Goal: Information Seeking & Learning: Learn about a topic

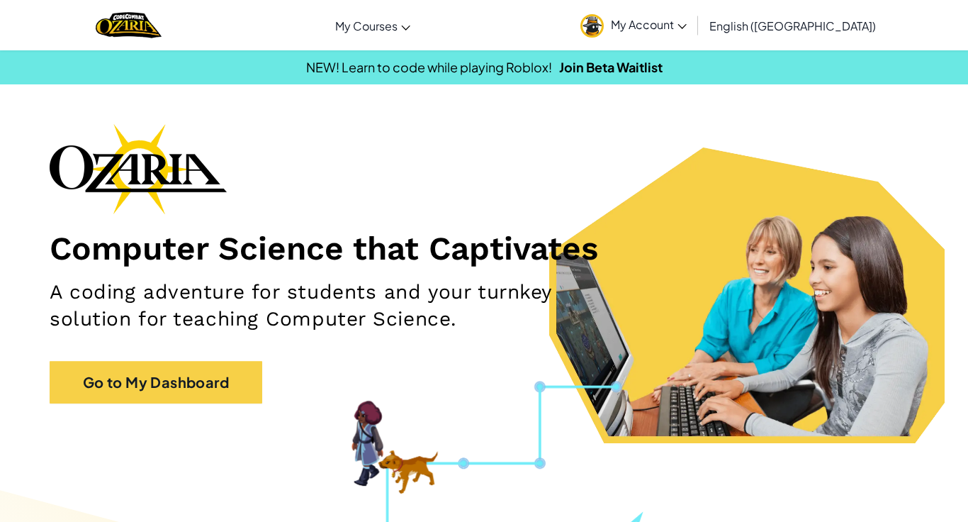
click at [687, 29] on span "My Account" at bounding box center [649, 24] width 76 height 15
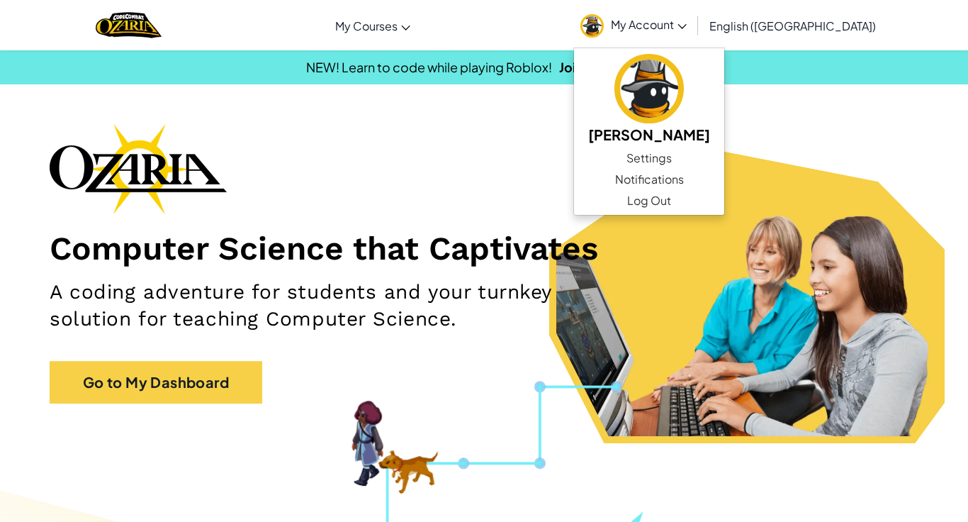
click at [399, 186] on div "Computer Science that Captivates A coding adventure for students and your turnk…" at bounding box center [484, 270] width 869 height 294
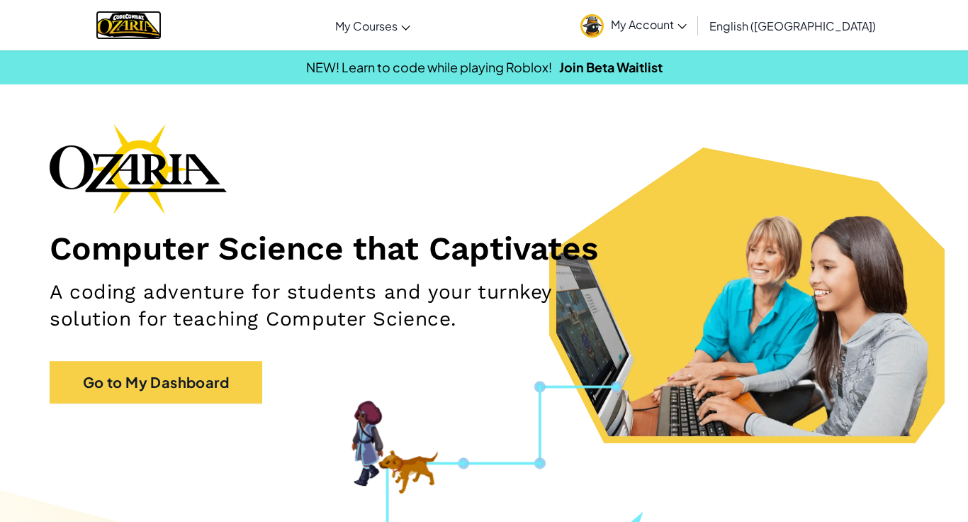
click at [139, 20] on img "Home" at bounding box center [129, 25] width 66 height 29
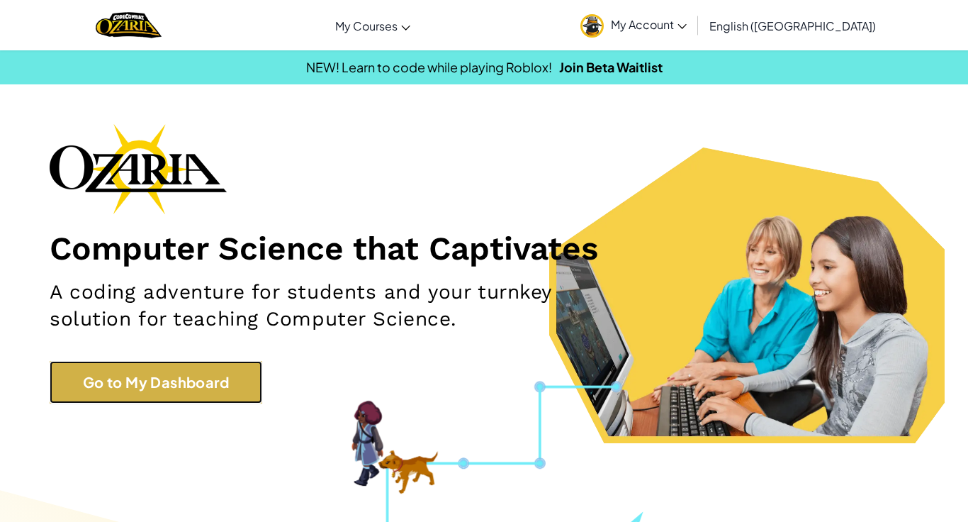
click at [169, 369] on link "Go to My Dashboard" at bounding box center [156, 382] width 213 height 43
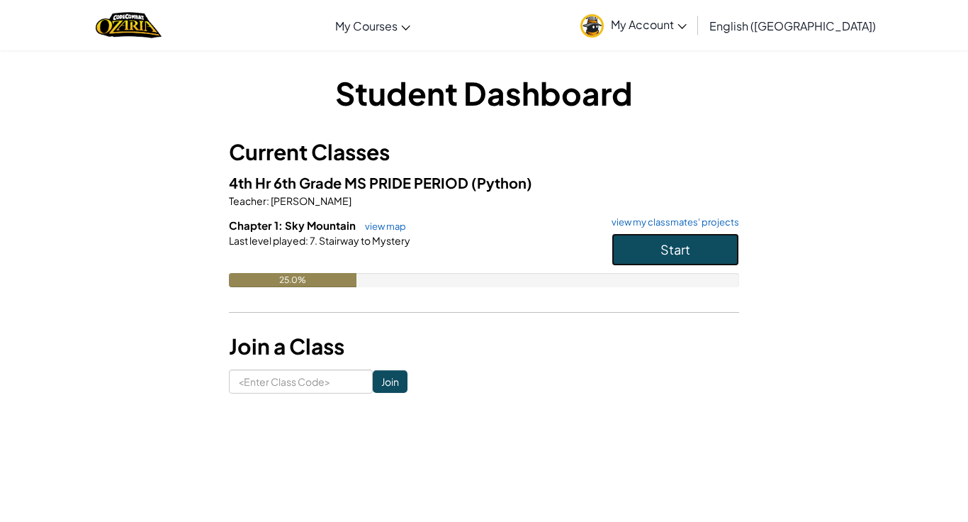
click at [624, 244] on button "Start" at bounding box center [676, 249] width 128 height 33
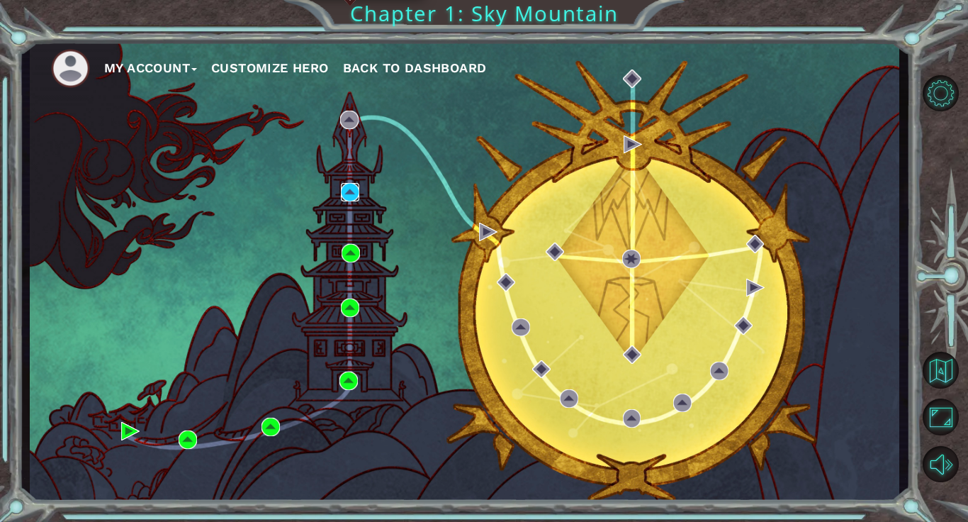
click at [351, 195] on img at bounding box center [350, 192] width 18 height 18
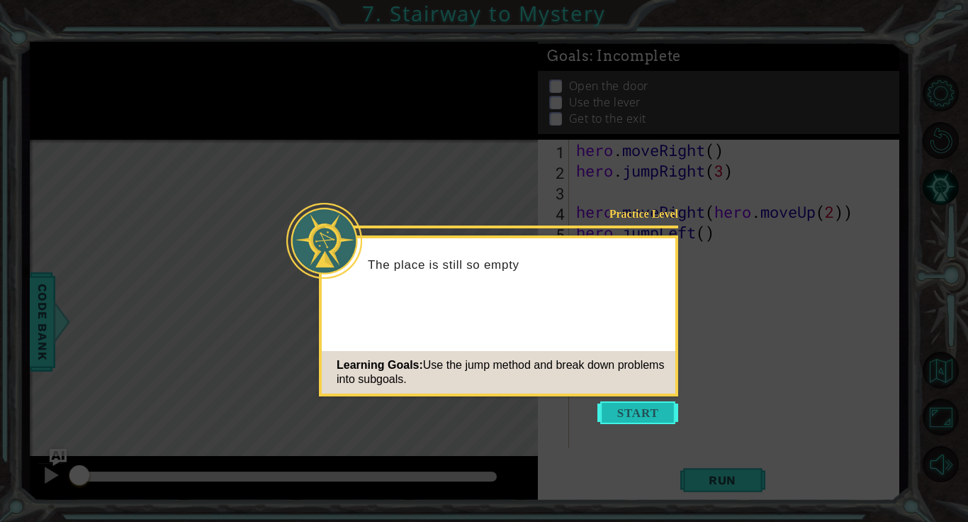
click at [634, 401] on button "Start" at bounding box center [637, 412] width 81 height 23
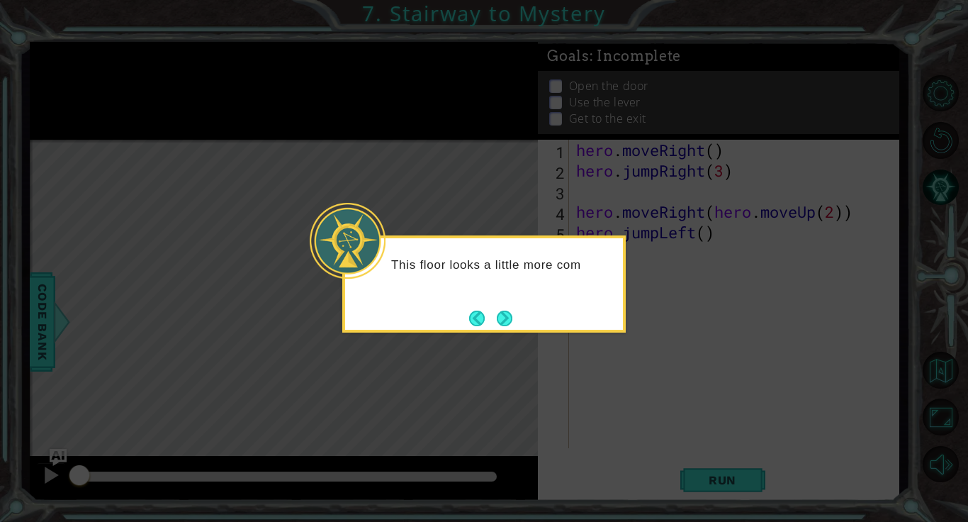
click at [517, 319] on div "This floor looks a little more com" at bounding box center [483, 283] width 283 height 97
click at [516, 319] on div "This floor looks a little more complicated." at bounding box center [483, 283] width 283 height 97
click at [507, 318] on button "Next" at bounding box center [505, 318] width 16 height 16
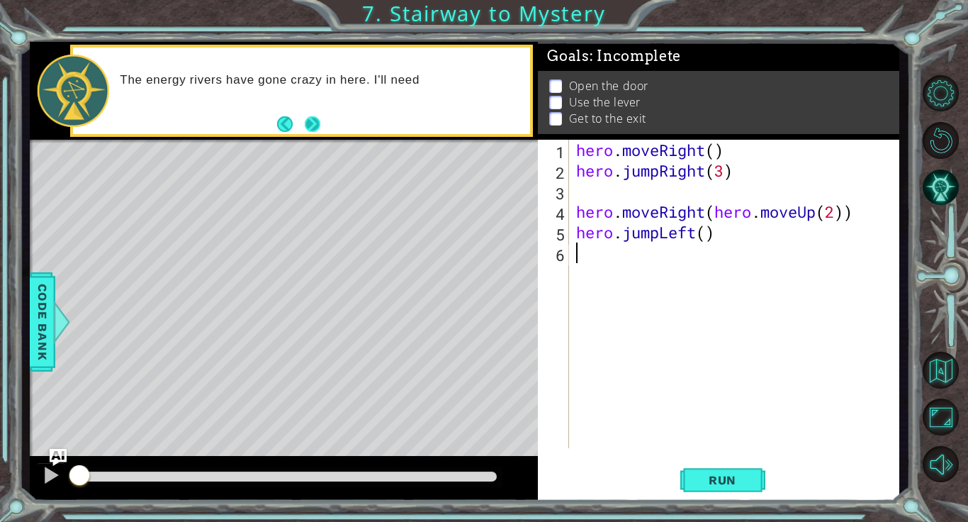
click at [312, 131] on button "Next" at bounding box center [313, 124] width 16 height 16
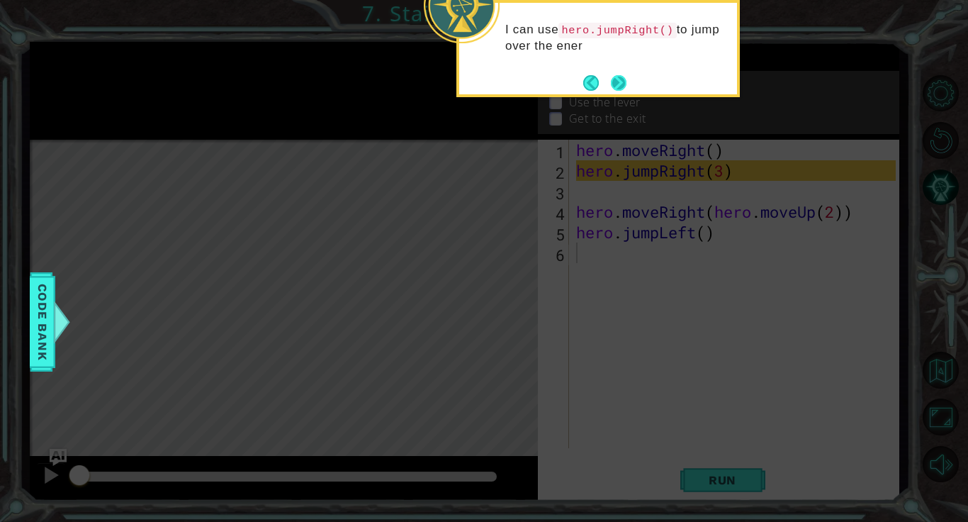
click at [619, 82] on button "Next" at bounding box center [619, 83] width 16 height 16
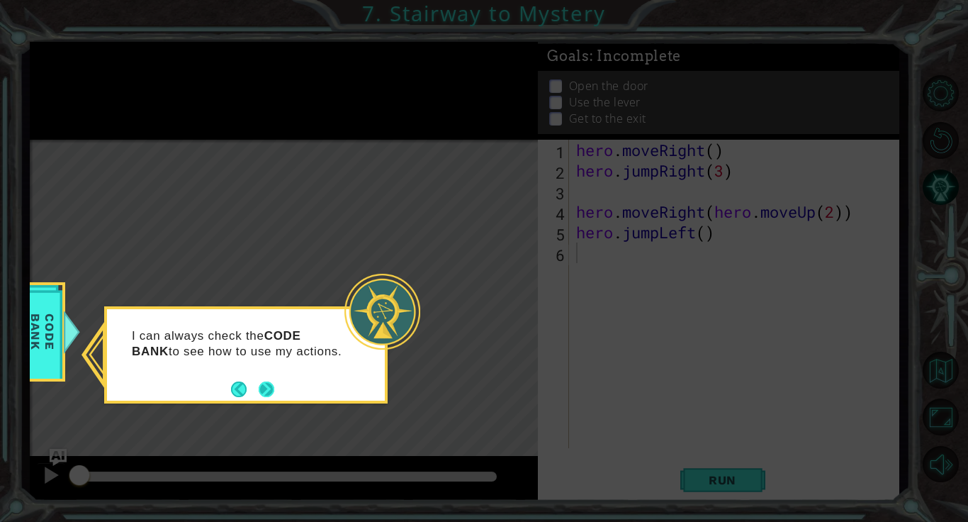
click at [268, 390] on button "Next" at bounding box center [267, 389] width 16 height 16
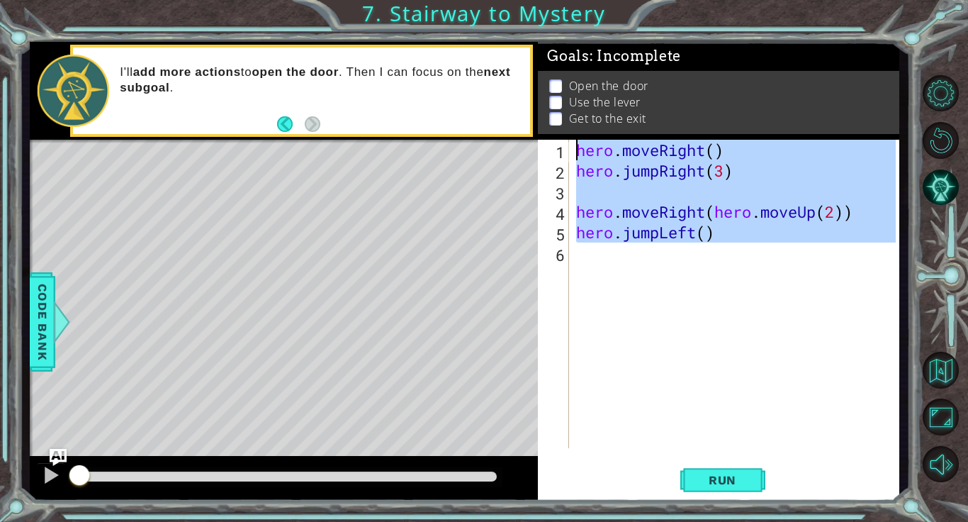
drag, startPoint x: 789, startPoint y: 259, endPoint x: 321, endPoint y: 92, distance: 497.1
click at [321, 92] on div "1 ההההההההההההההההההההההההההההההההההההההההההההההההההההההההההההההההההההההההההההה…" at bounding box center [465, 271] width 870 height 459
type textarea "hero.moveRight() hero.jumpRight(3)"
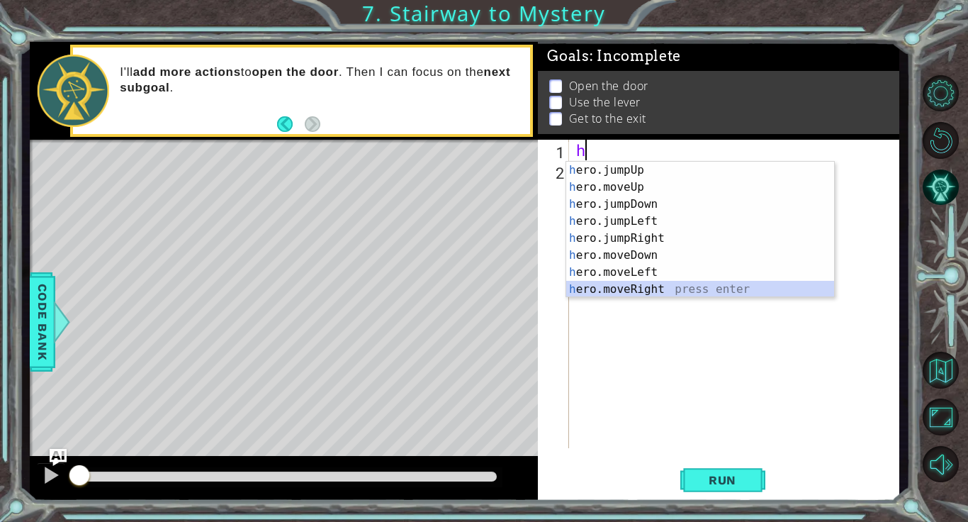
click at [660, 285] on div "h ero.jumpUp press enter h ero.moveUp press enter h ero.jumpDown press enter h …" at bounding box center [700, 247] width 268 height 170
type textarea "hero.moveRight(1)"
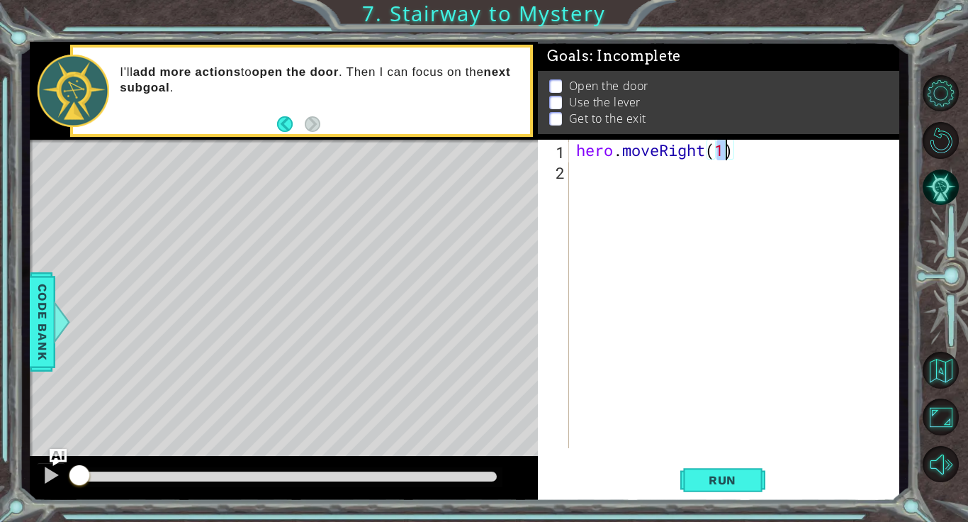
click at [651, 206] on div "hero . moveRight ( 1 )" at bounding box center [737, 314] width 329 height 349
type textarea "h"
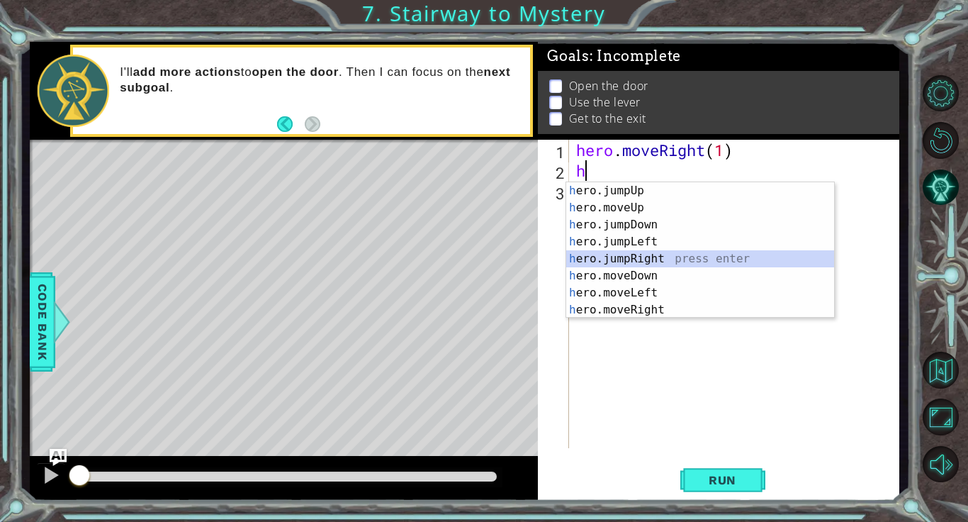
click at [672, 259] on div "h ero.jumpUp press enter h ero.moveUp press enter h ero.jumpDown press enter h …" at bounding box center [700, 267] width 268 height 170
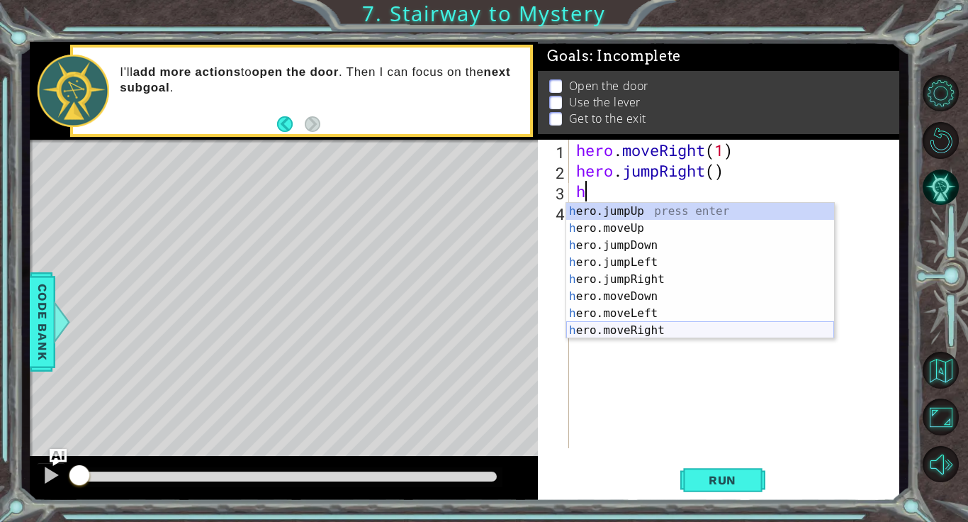
click at [698, 329] on div "h ero.jumpUp press enter h ero.moveUp press enter h ero.jumpDown press enter h …" at bounding box center [700, 288] width 268 height 170
type textarea "hero.moveRight(1)"
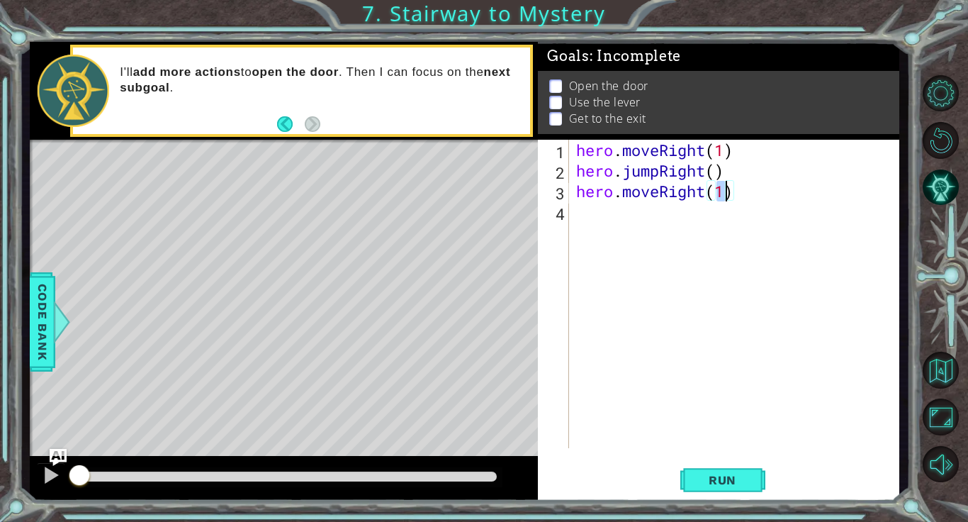
click at [592, 265] on div "hero . moveRight ( 1 ) hero . jumpRight ( ) hero . moveRight ( 1 )" at bounding box center [737, 314] width 329 height 349
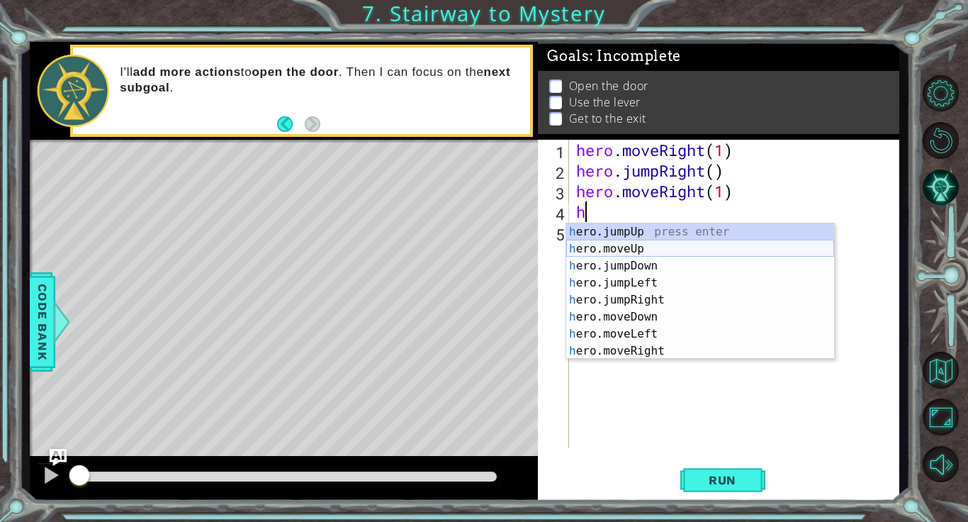
click at [647, 252] on div "h ero.jumpUp press enter h ero.moveUp press enter h ero.jumpDown press enter h …" at bounding box center [700, 308] width 268 height 170
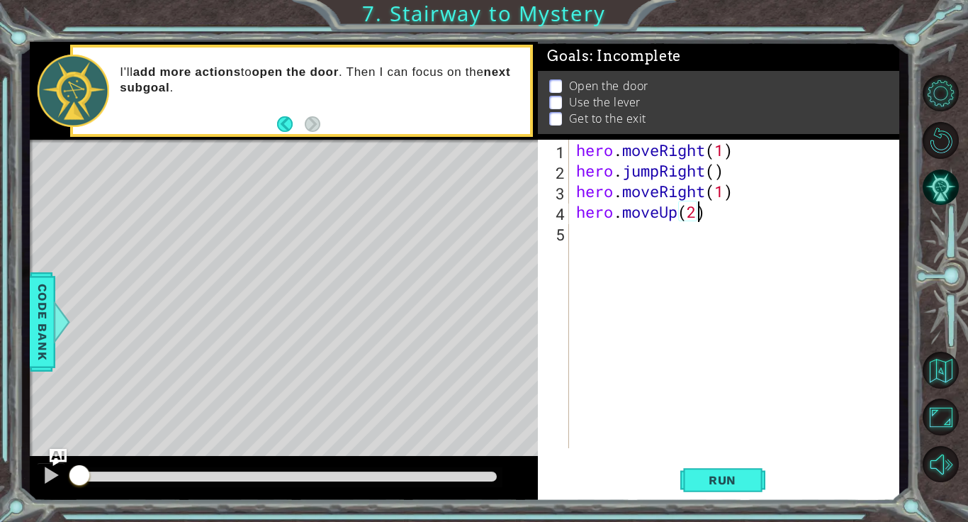
scroll to position [0, 5]
click at [715, 480] on span "Run" at bounding box center [722, 480] width 56 height 14
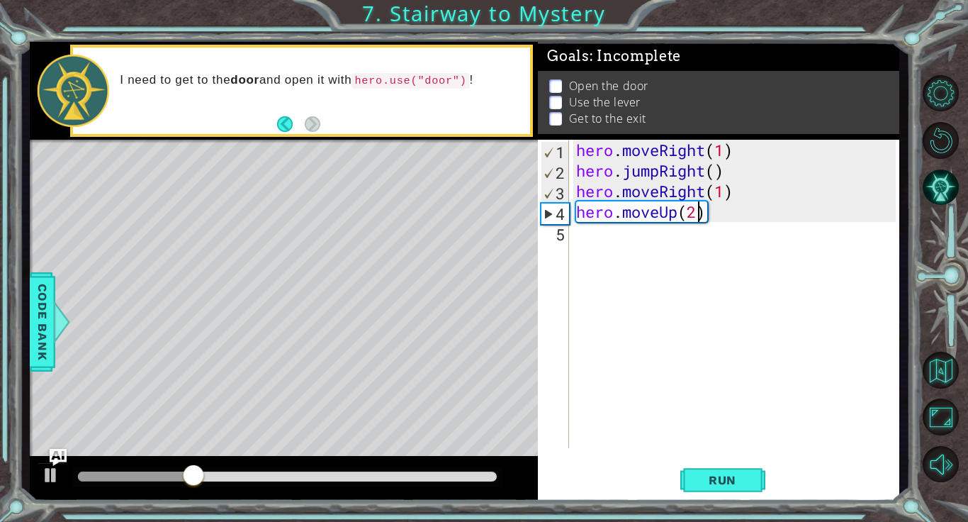
click at [789, 184] on div "hero . moveRight ( 1 ) hero . jumpRight ( ) hero . moveRight ( 1 ) hero . moveU…" at bounding box center [737, 314] width 329 height 349
click at [698, 209] on div "hero . moveRight ( 1 ) hero . jumpRight ( ) hero . moveRight ( 1 ) hero . moveU…" at bounding box center [737, 314] width 329 height 349
type textarea "hero.moveUp(1)"
click at [700, 252] on div "hero . moveRight ( 1 ) hero . jumpRight ( ) hero . moveRight ( 1 ) hero . moveU…" at bounding box center [737, 314] width 329 height 349
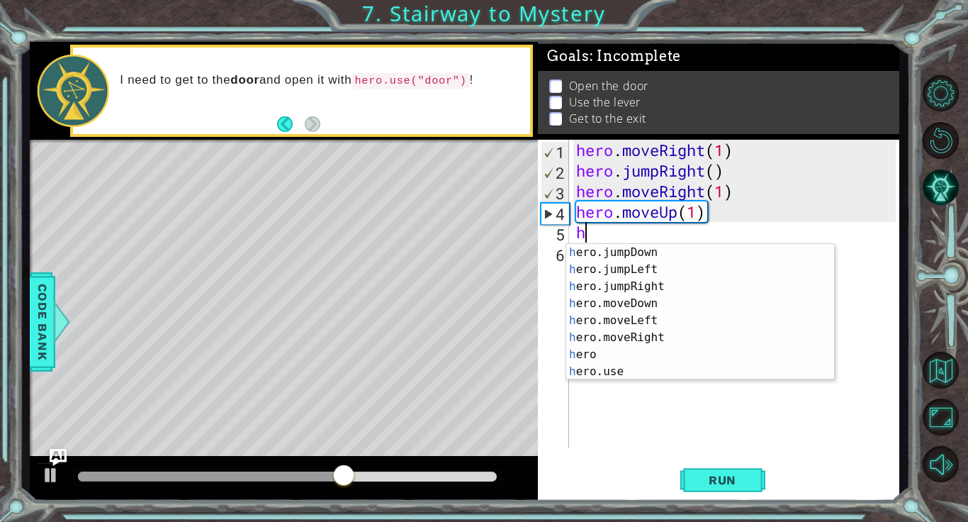
scroll to position [34, 0]
click at [618, 369] on div "h ero.jumpDown press enter h ero.jumpLeft press enter h ero.jumpRight press ent…" at bounding box center [700, 329] width 268 height 170
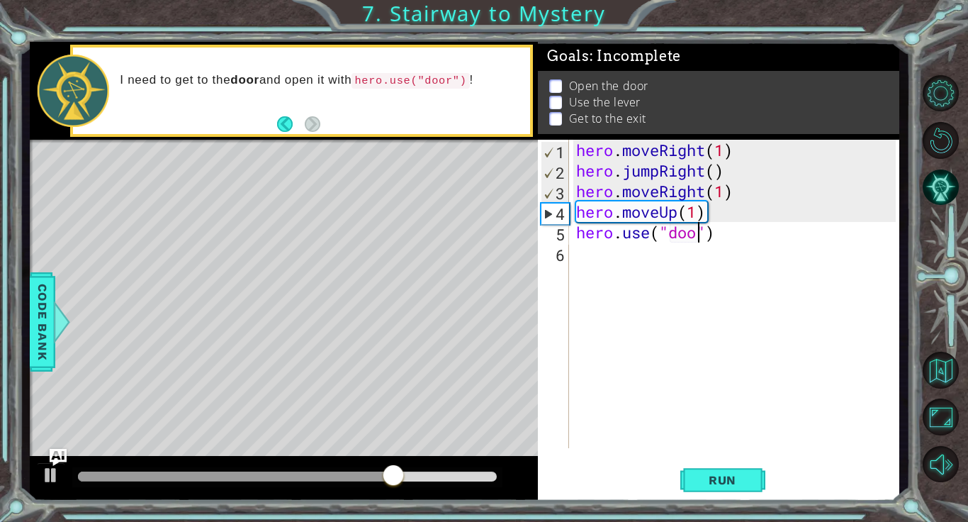
type textarea "hero.use("door")"
click at [676, 272] on div "hero . moveRight ( 1 ) hero . jumpRight ( ) hero . moveRight ( 1 ) hero . moveU…" at bounding box center [737, 314] width 329 height 349
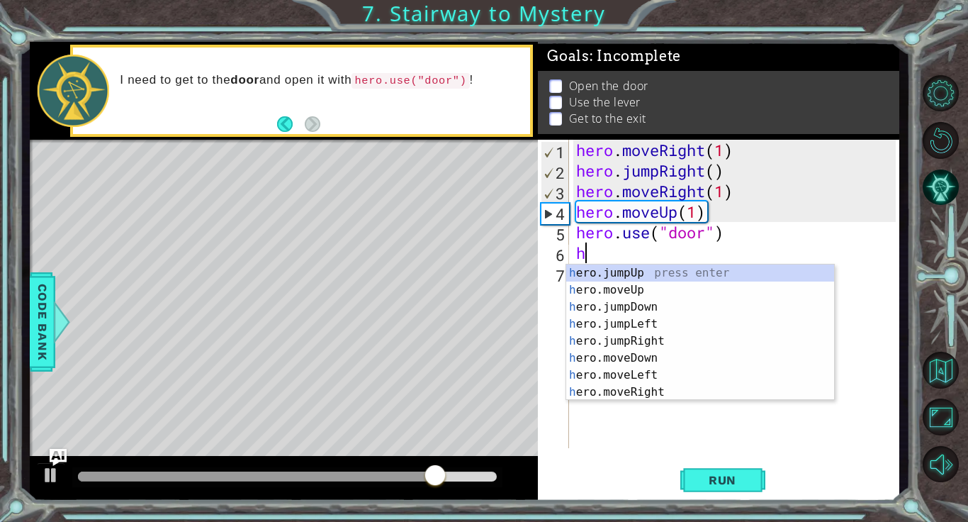
scroll to position [0, 0]
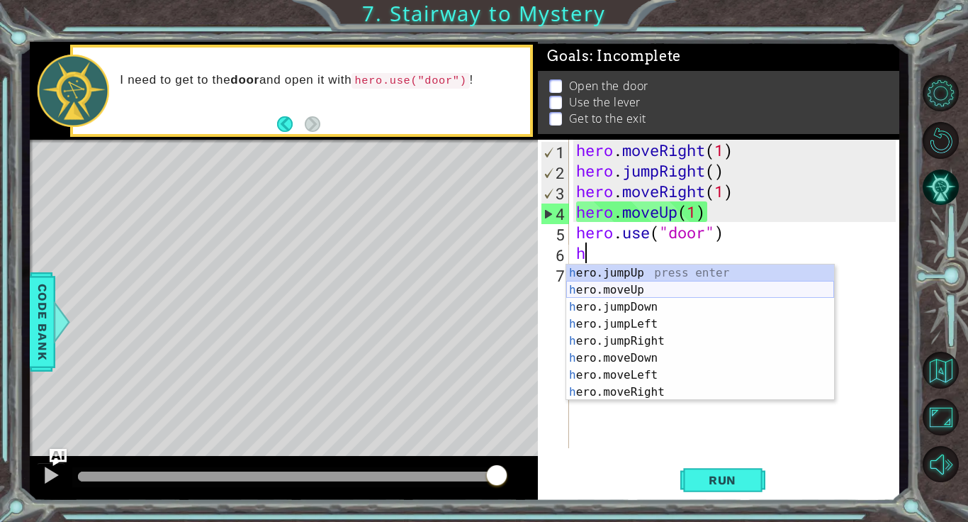
click at [663, 288] on div "h ero.jumpUp press enter h ero.moveUp press enter h ero.jumpDown press enter h …" at bounding box center [700, 349] width 268 height 170
type textarea "hero.moveUp(1)"
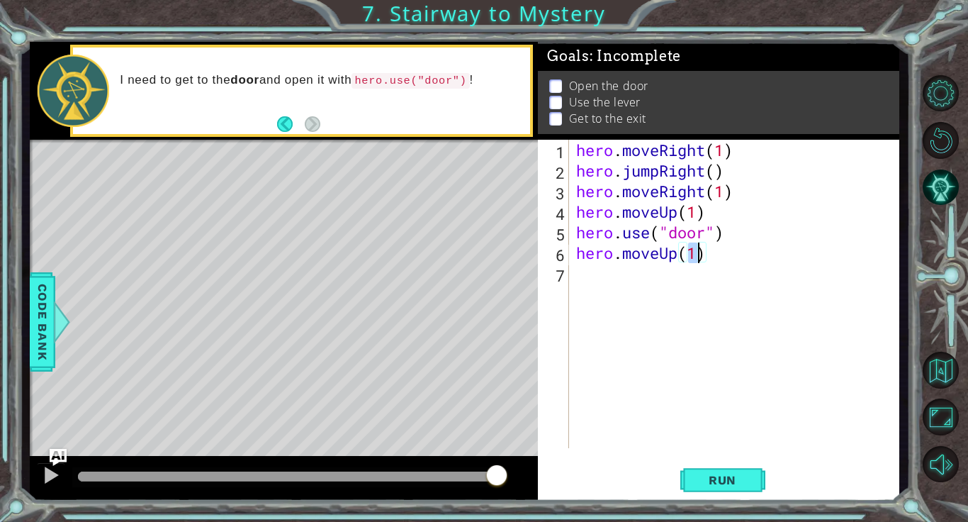
click at [714, 310] on div "hero . moveRight ( 1 ) hero . jumpRight ( ) hero . moveRight ( 1 ) hero . moveU…" at bounding box center [737, 314] width 329 height 349
type textarea "h"
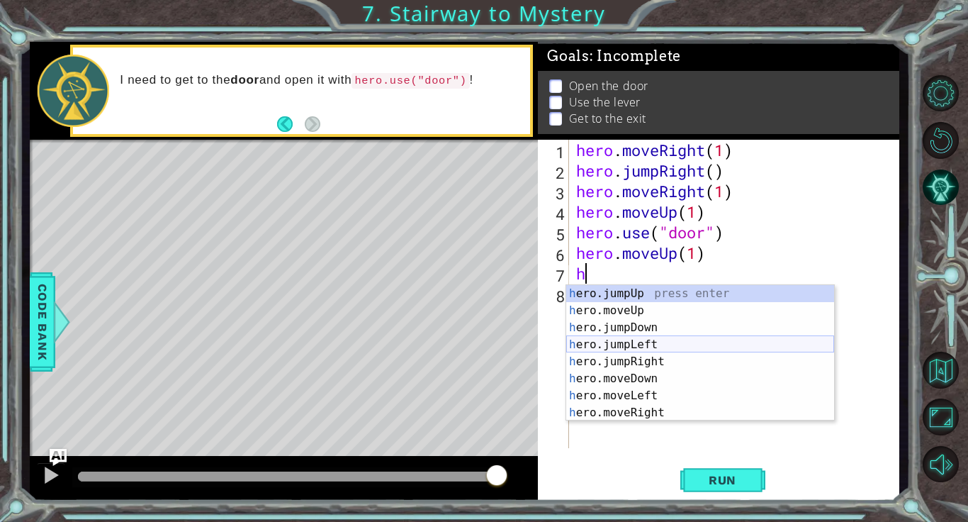
click at [687, 342] on div "h ero.jumpUp press enter h ero.moveUp press enter h ero.jumpDown press enter h …" at bounding box center [700, 370] width 268 height 170
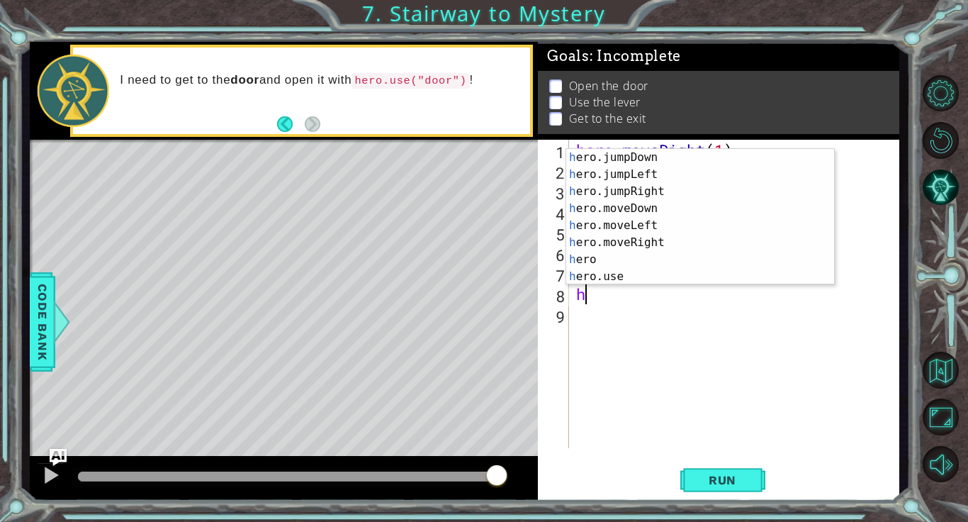
scroll to position [34, 0]
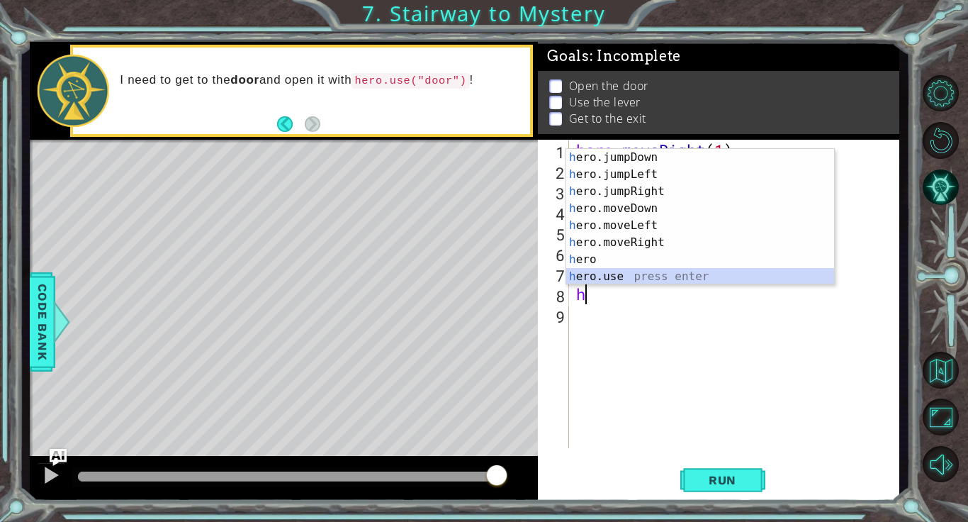
click at [697, 283] on div "h ero.jumpDown press enter h ero.jumpLeft press enter h ero.jumpRight press ent…" at bounding box center [700, 234] width 268 height 170
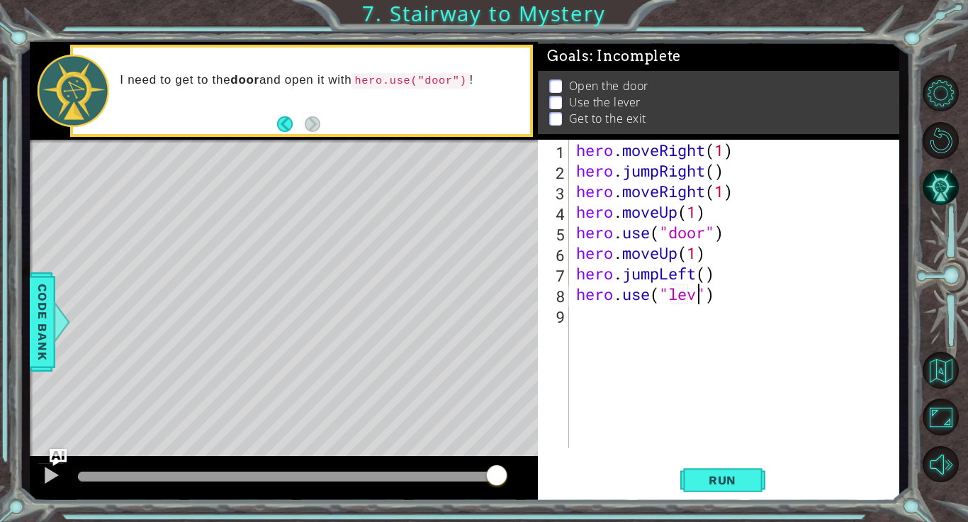
scroll to position [0, 6]
type textarea "hero.use("lever")"
click at [687, 333] on div "hero . moveRight ( 1 ) hero . jumpRight ( ) hero . moveRight ( 1 ) hero . moveU…" at bounding box center [737, 314] width 329 height 349
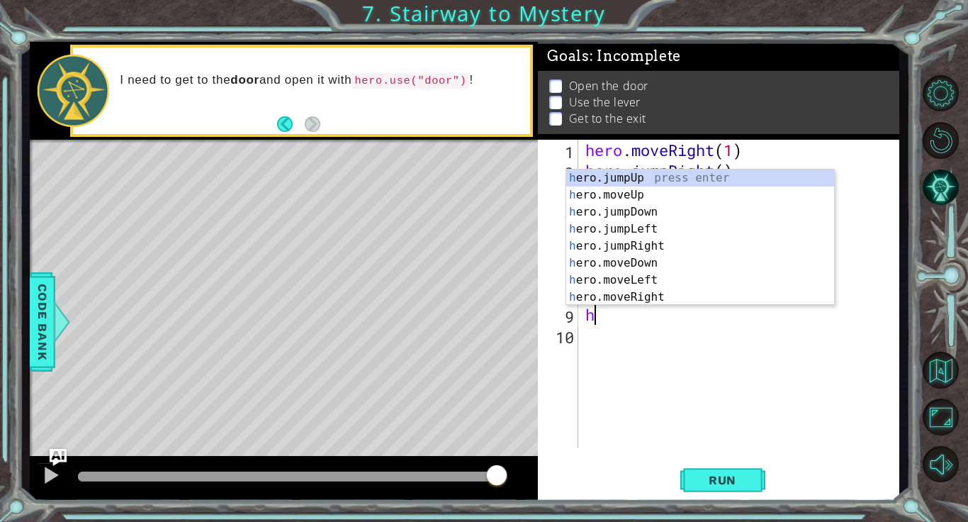
scroll to position [0, 0]
click at [667, 276] on div "h ero.jumpUp press enter h ero.moveUp press enter h ero.jumpDown press enter h …" at bounding box center [700, 254] width 268 height 170
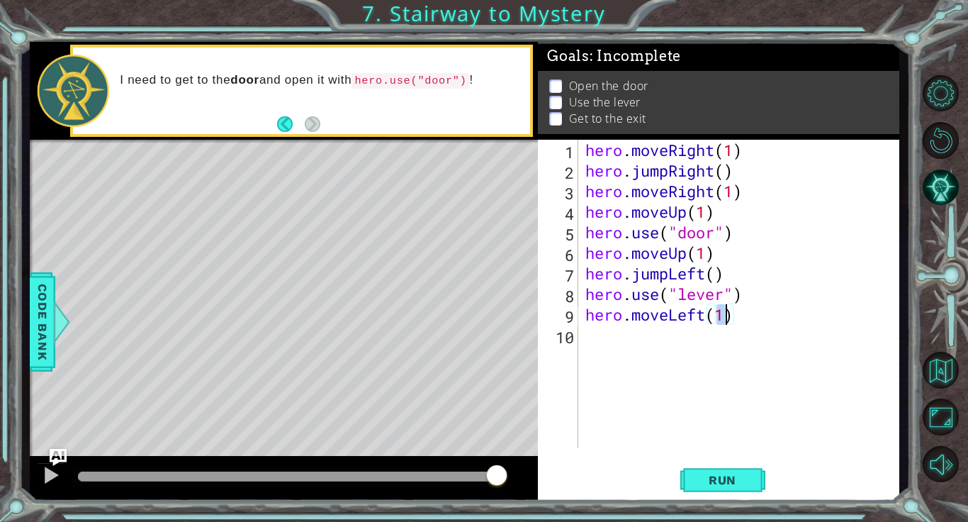
type textarea "hero.moveLeft(2)"
click at [692, 338] on div "hero . moveRight ( 1 ) hero . jumpRight ( ) hero . moveRight ( 1 ) hero . moveU…" at bounding box center [742, 314] width 321 height 349
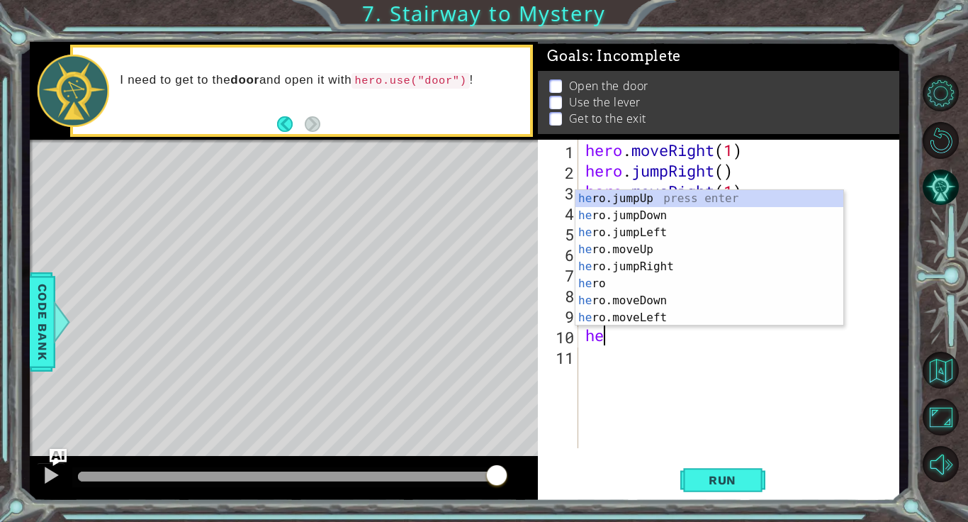
type textarea "her"
click at [682, 210] on div "her o press enter her o.jumpUp press enter her o.jumpDown press enter her o.jum…" at bounding box center [709, 275] width 268 height 170
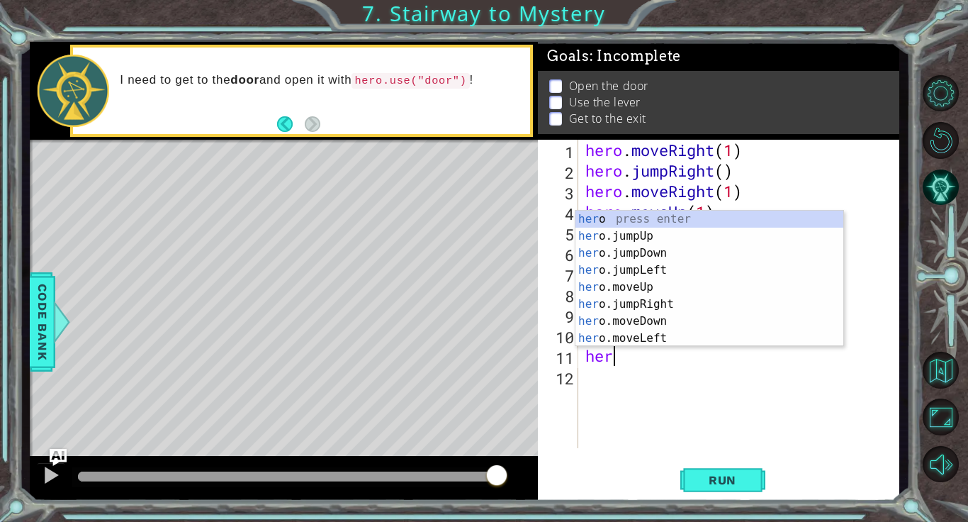
type textarea "hero"
click at [694, 284] on div "hero press enter hero .jumpUp press enter hero .jumpDown press enter hero .jump…" at bounding box center [709, 295] width 268 height 170
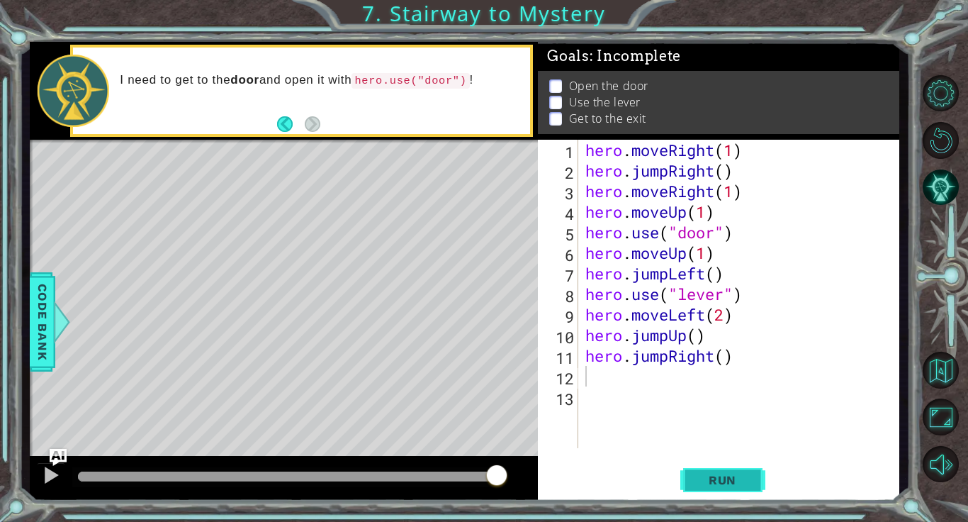
click at [728, 485] on span "Run" at bounding box center [722, 480] width 56 height 14
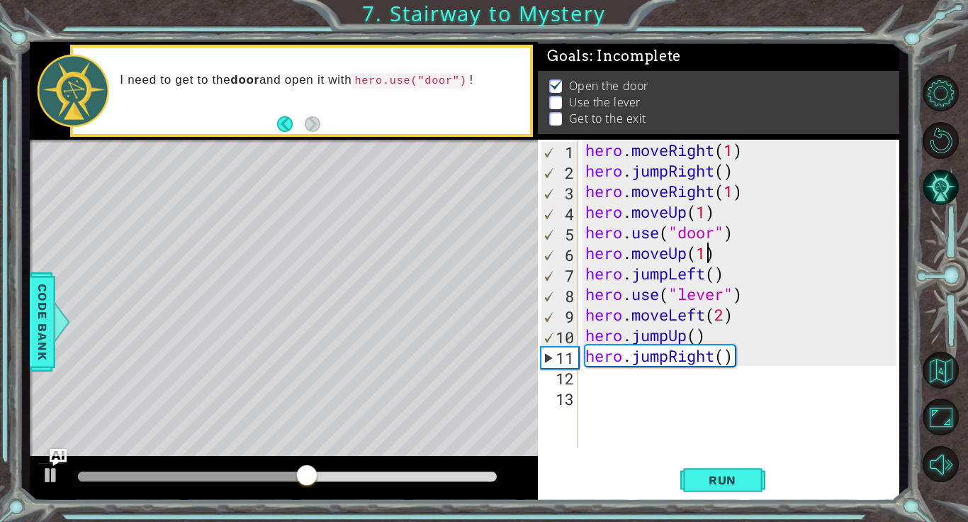
click at [707, 254] on div "hero . moveRight ( 1 ) hero . jumpRight ( ) hero . moveRight ( 1 ) hero . moveU…" at bounding box center [742, 314] width 321 height 349
click at [736, 485] on span "Run" at bounding box center [722, 480] width 56 height 14
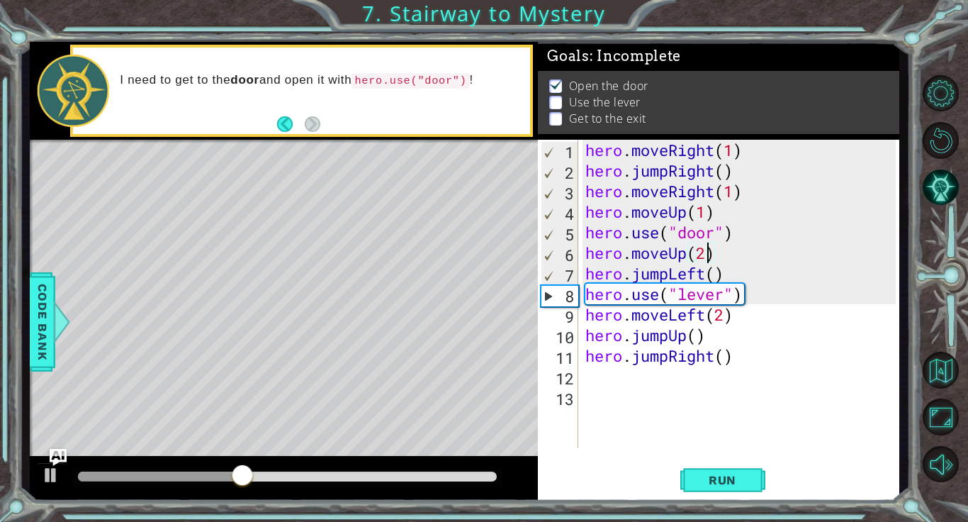
click at [701, 278] on div "hero . moveRight ( 1 ) hero . jumpRight ( ) hero . moveRight ( 1 ) hero . moveU…" at bounding box center [742, 314] width 321 height 349
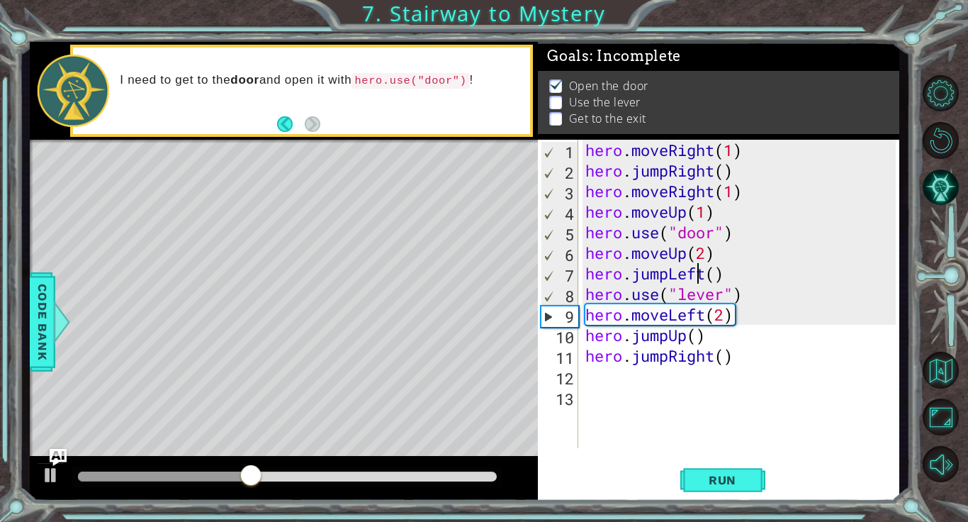
click at [670, 275] on div "hero . moveRight ( 1 ) hero . jumpRight ( ) hero . moveRight ( 1 ) hero . moveU…" at bounding box center [742, 314] width 321 height 349
click at [665, 274] on div "hero . moveRight ( 1 ) hero . jumpRight ( ) hero . moveRight ( 1 ) hero . moveU…" at bounding box center [742, 314] width 321 height 349
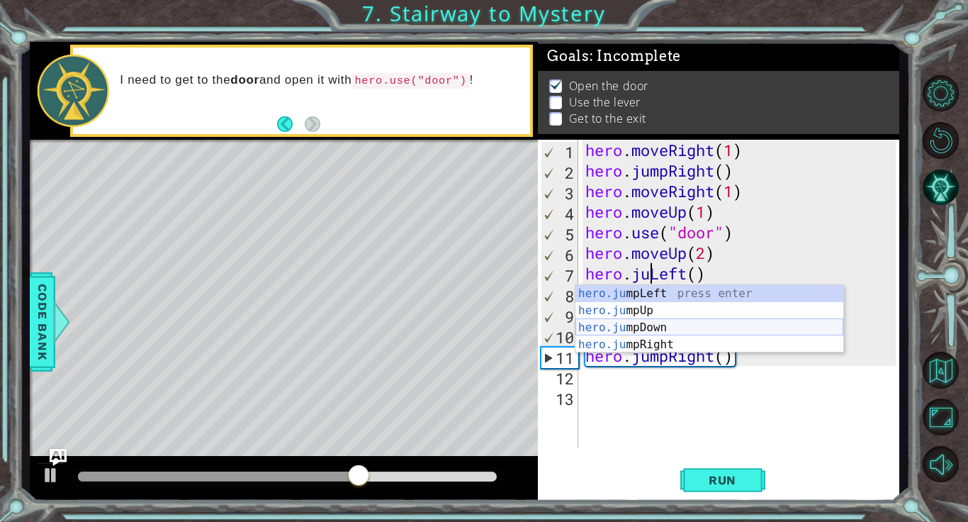
scroll to position [0, 4]
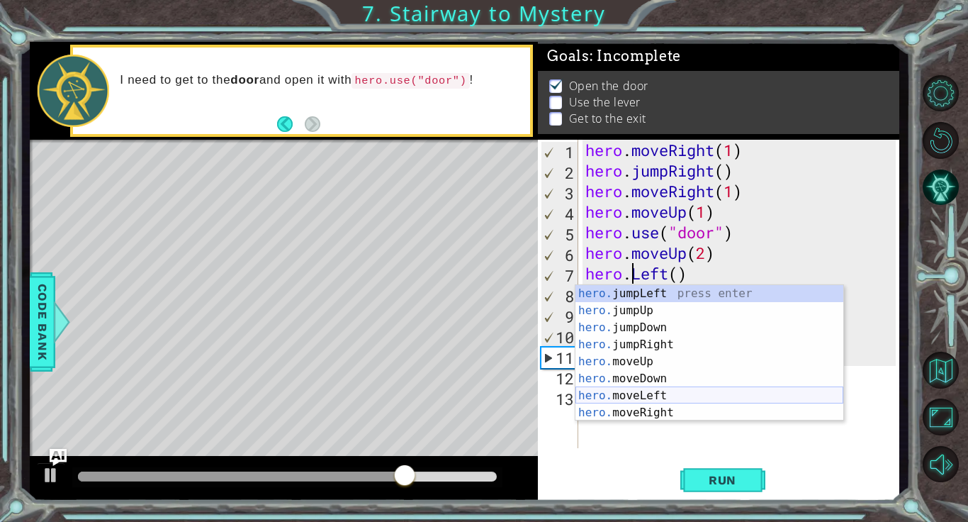
click at [672, 395] on div "hero. jumpLeft press enter hero. jumpUp press enter hero. jumpDown press enter …" at bounding box center [709, 370] width 268 height 170
type textarea "hero.moveLeft(1)"
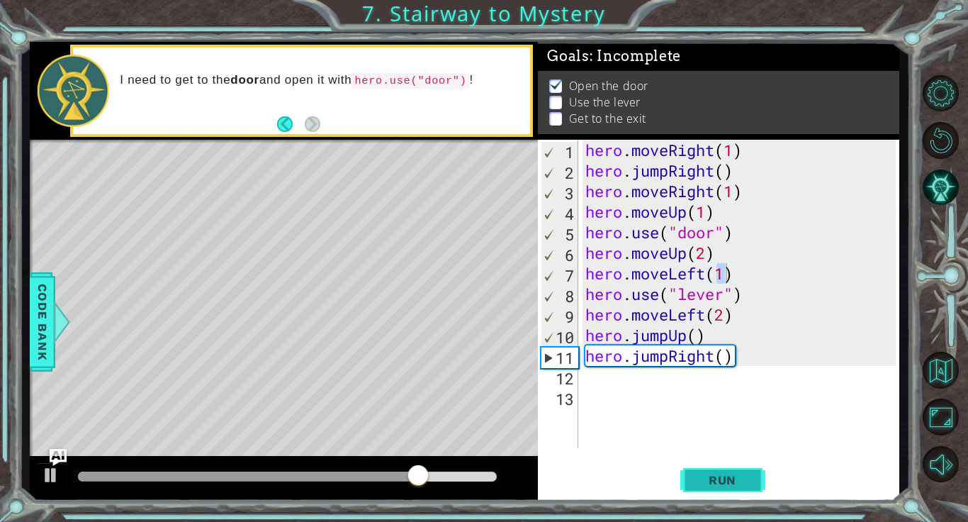
click at [717, 482] on span "Run" at bounding box center [722, 480] width 56 height 14
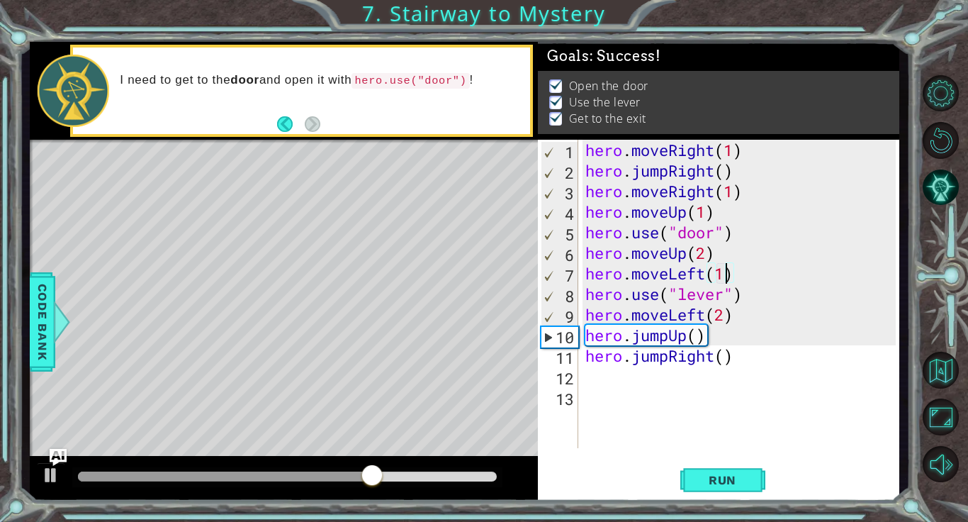
click at [707, 389] on div "hero . moveRight ( 1 ) hero . jumpRight ( ) hero . moveRight ( 1 ) hero . moveU…" at bounding box center [742, 314] width 321 height 349
click at [672, 373] on div "hero . moveRight ( 1 ) hero . jumpRight ( ) hero . moveRight ( 1 ) hero . moveU…" at bounding box center [742, 314] width 321 height 349
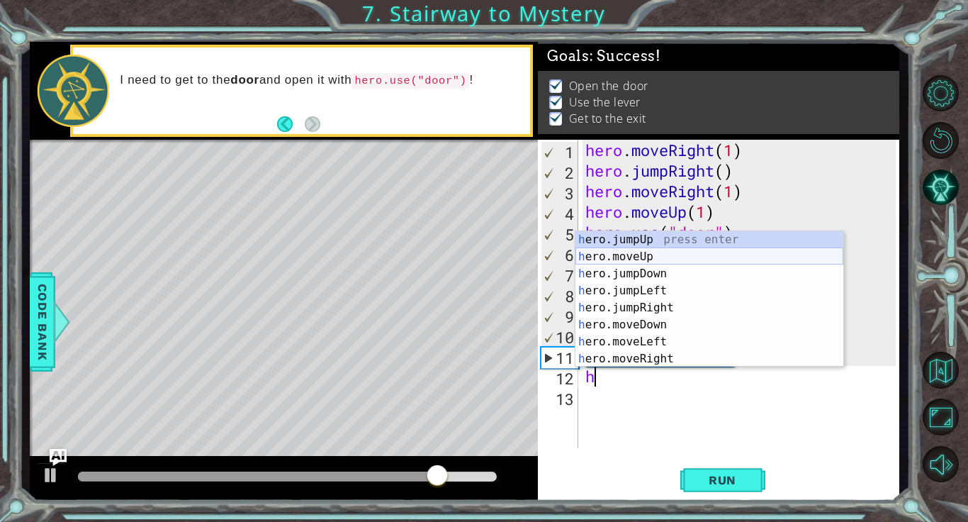
click at [643, 255] on div "h ero.jumpUp press enter h ero.moveUp press enter h ero.jumpDown press enter h …" at bounding box center [709, 316] width 268 height 170
type textarea "hero.moveUp(1)"
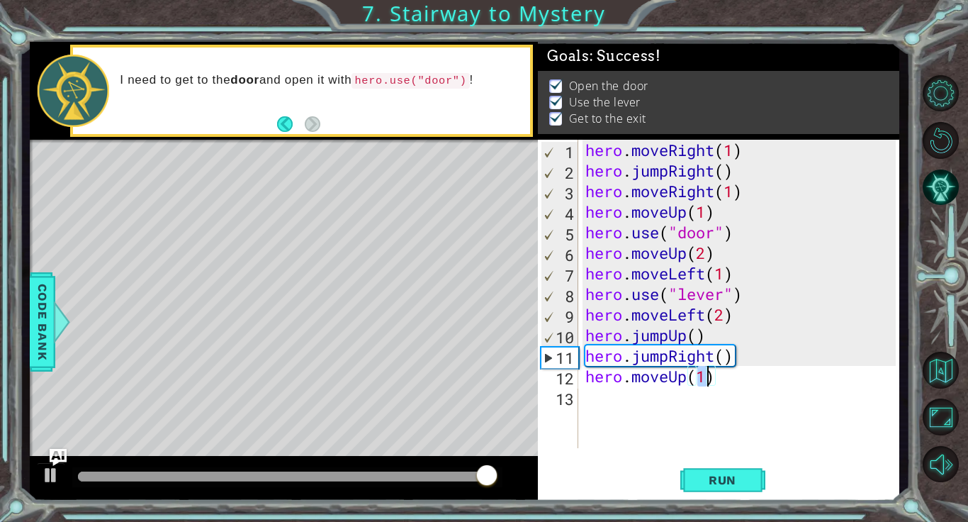
click at [792, 429] on div "hero . moveRight ( 1 ) hero . jumpRight ( ) hero . moveRight ( 1 ) hero . moveU…" at bounding box center [742, 314] width 321 height 349
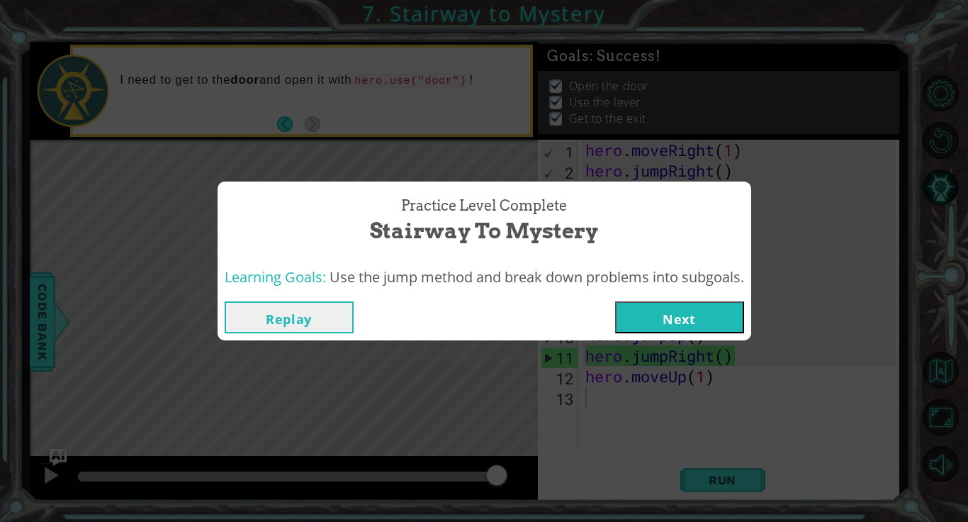
click at [671, 323] on button "Next" at bounding box center [679, 317] width 129 height 32
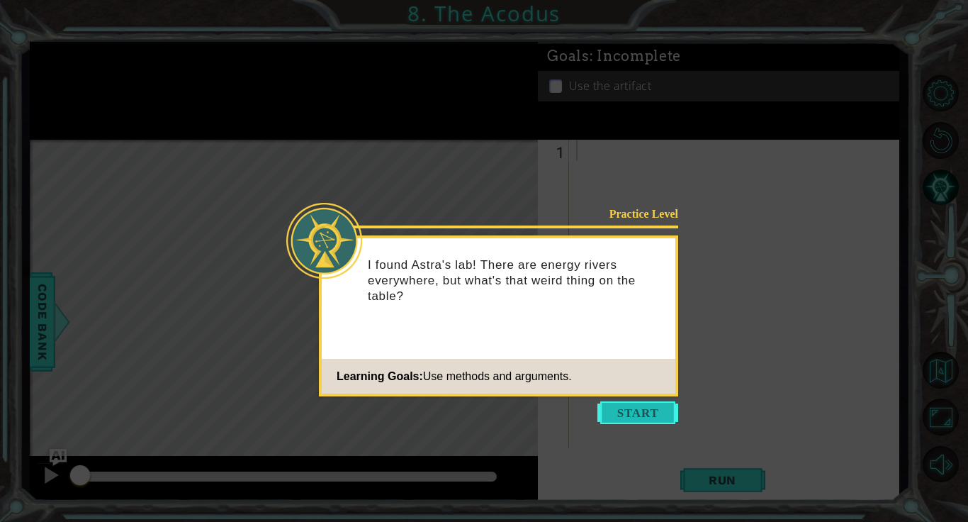
click at [630, 416] on button "Start" at bounding box center [637, 412] width 81 height 23
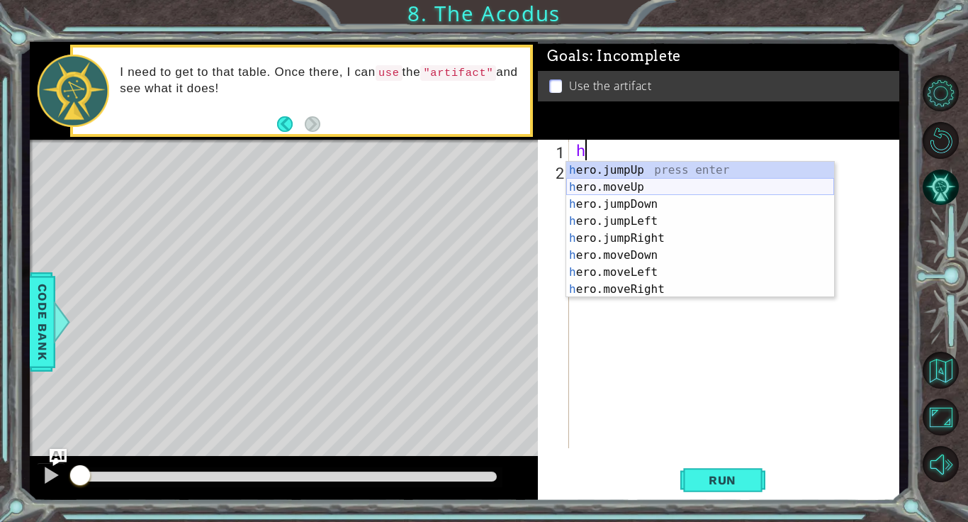
click at [653, 187] on div "h ero.jumpUp press enter h ero.moveUp press enter h ero.jumpDown press enter h …" at bounding box center [700, 247] width 268 height 170
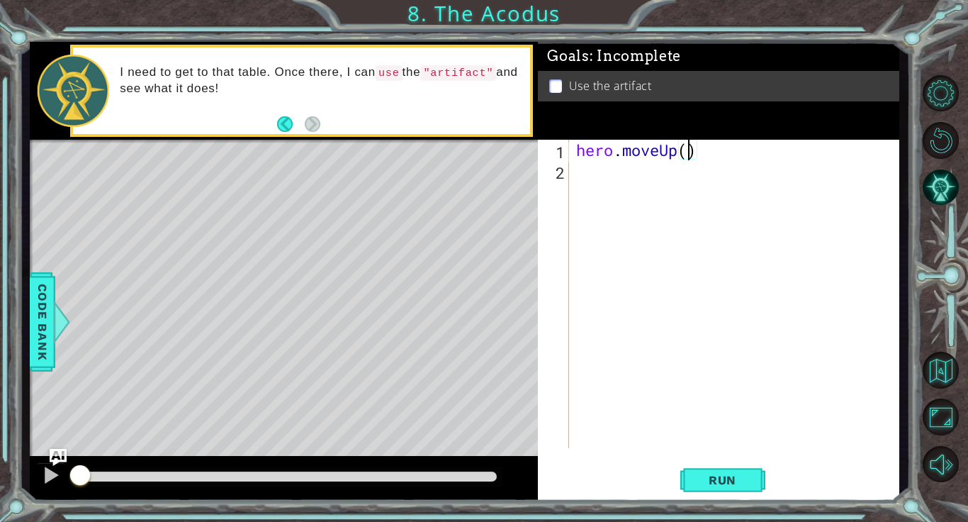
type textarea "hero.moveUp(2)"
click at [656, 196] on div "hero . moveUp ( 2 )" at bounding box center [737, 314] width 329 height 349
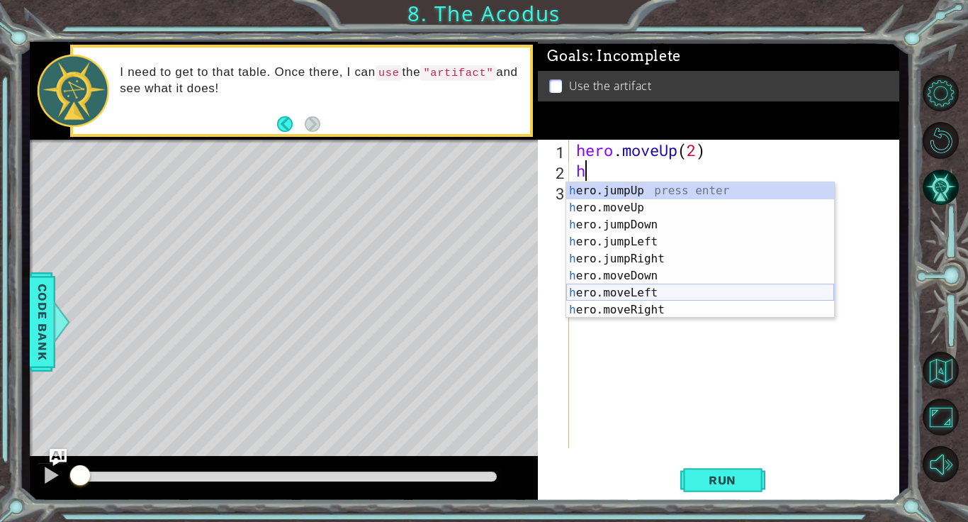
click at [687, 291] on div "h ero.jumpUp press enter h ero.moveUp press enter h ero.jumpDown press enter h …" at bounding box center [700, 267] width 268 height 170
type textarea "hero.moveLeft(1)"
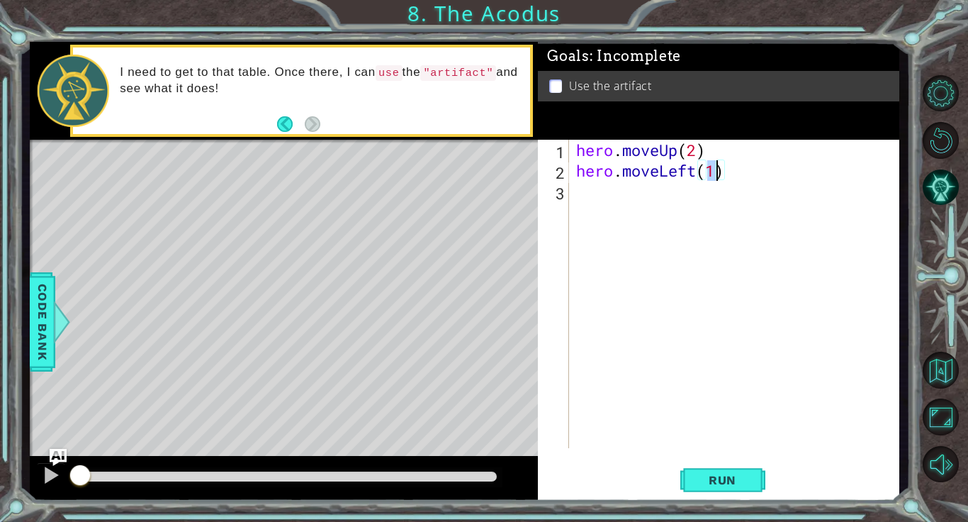
click at [652, 190] on div "hero . moveUp ( 2 ) hero . moveLeft ( 1 )" at bounding box center [737, 314] width 329 height 349
type textarea "h"
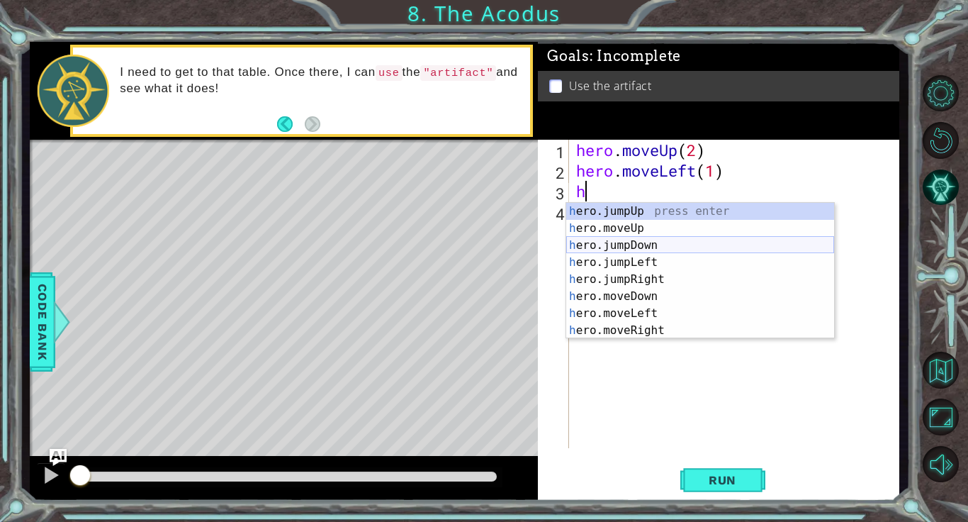
click at [667, 246] on div "h ero.jumpUp press enter h ero.moveUp press enter h ero.jumpDown press enter h …" at bounding box center [700, 288] width 268 height 170
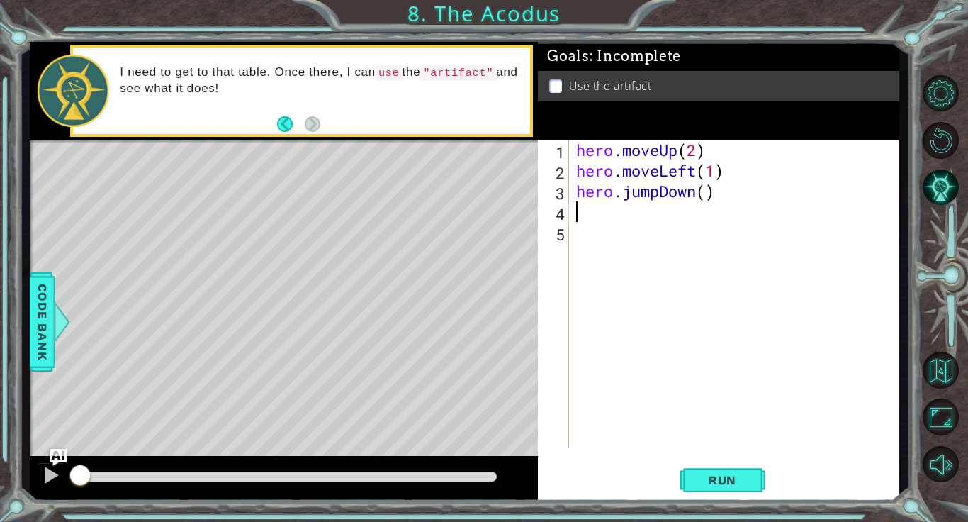
type textarea "h"
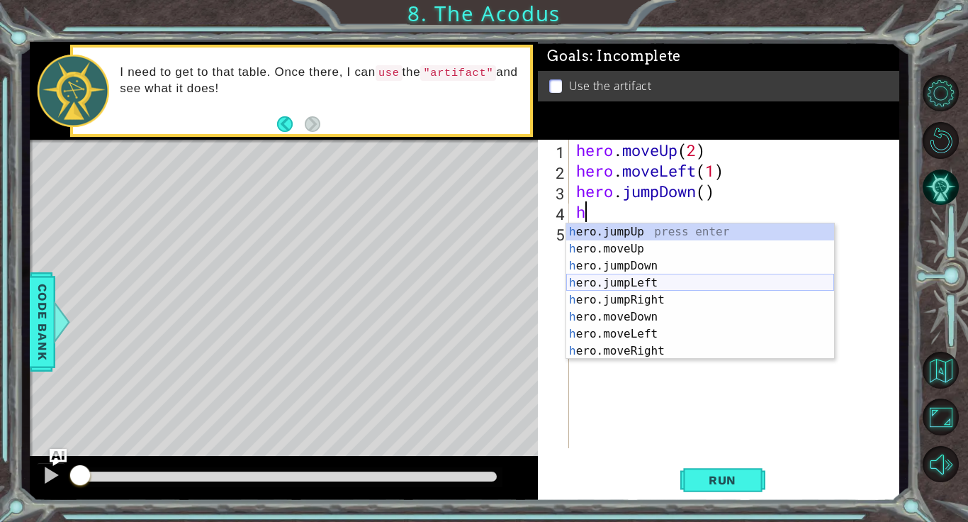
click at [673, 284] on div "h ero.jumpUp press enter h ero.moveUp press enter h ero.jumpDown press enter h …" at bounding box center [700, 308] width 268 height 170
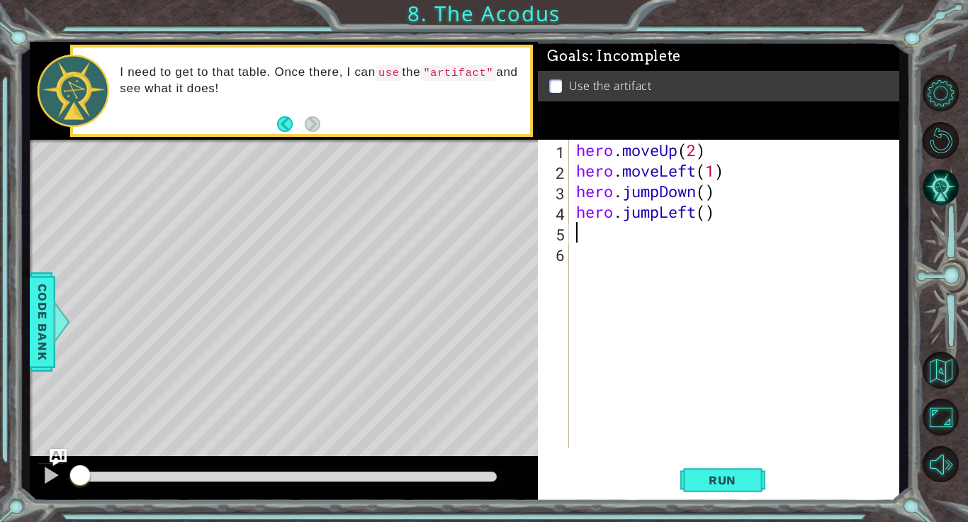
type textarea "h"
click at [648, 264] on div "hero . moveUp ( 2 ) hero . moveLeft ( 1 ) hero . jumpDown ( ) hero . jumpLeft (…" at bounding box center [737, 314] width 329 height 349
click at [631, 244] on div "hero . moveUp ( 2 ) hero . moveLeft ( 1 ) hero . jumpDown ( ) hero . jumpLeft (…" at bounding box center [737, 314] width 329 height 349
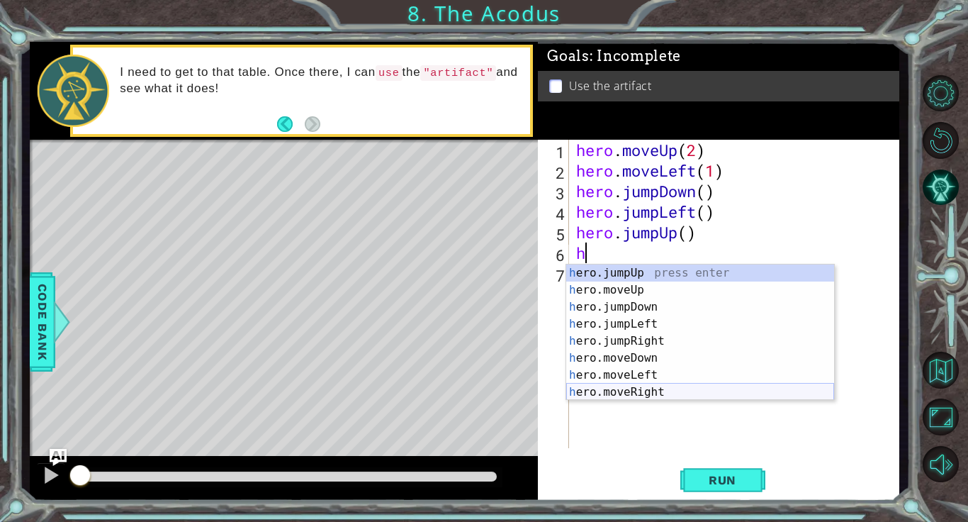
click at [663, 396] on div "h ero.jumpUp press enter h ero.moveUp press enter h ero.jumpDown press enter h …" at bounding box center [700, 349] width 268 height 170
type textarea "hero.moveRight(1)"
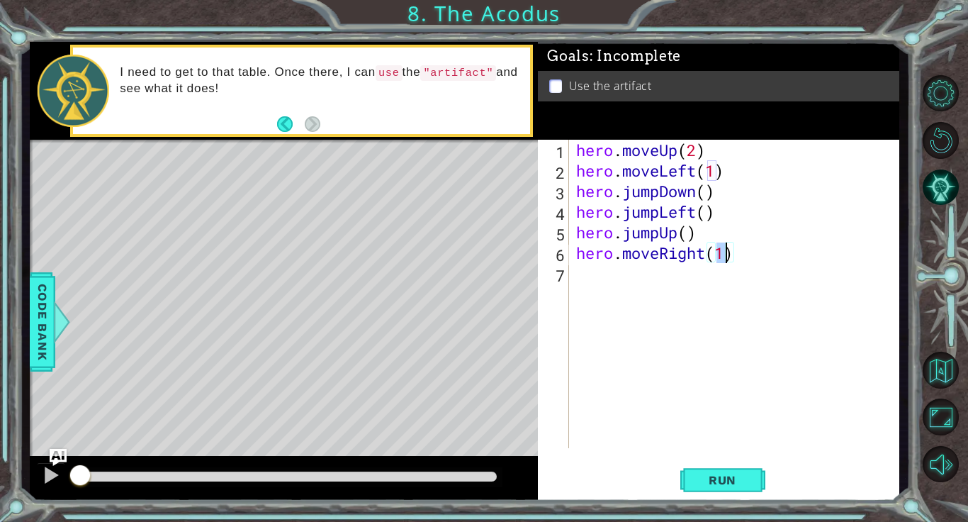
click at [609, 289] on div "hero . moveUp ( 2 ) hero . moveLeft ( 1 ) hero . jumpDown ( ) hero . jumpLeft (…" at bounding box center [737, 314] width 329 height 349
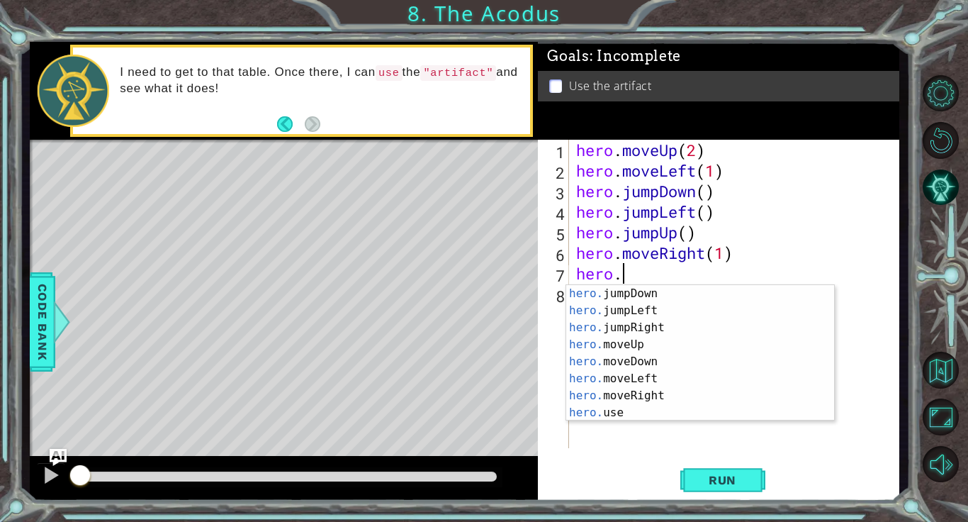
scroll to position [17, 0]
click at [704, 411] on div "hero. jumpDown press enter hero. jumpLeft press enter hero. jumpRight press ent…" at bounding box center [700, 370] width 268 height 170
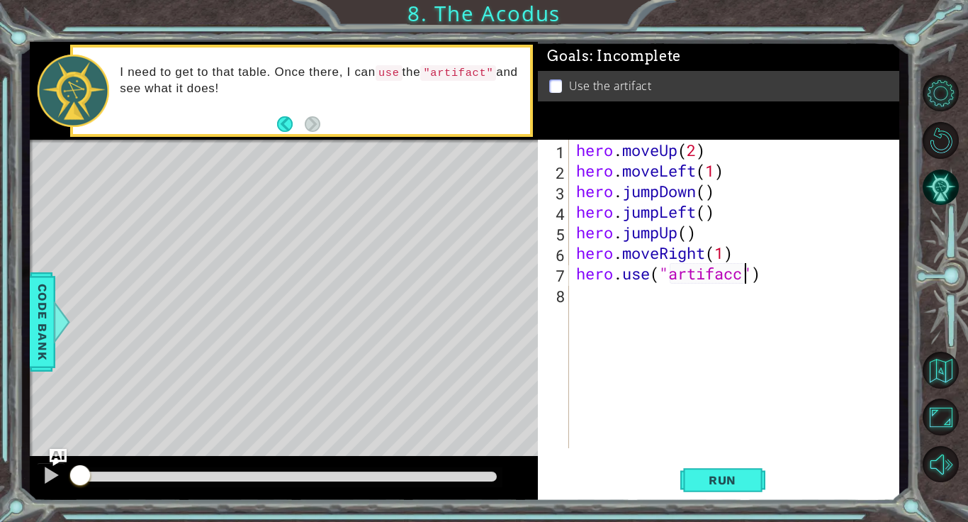
scroll to position [0, 7]
type textarea "hero.use("artifact")"
click at [621, 290] on div "hero . moveUp ( 2 ) hero . moveLeft ( 1 ) hero . jumpDown ( ) hero . jumpLeft (…" at bounding box center [737, 314] width 329 height 349
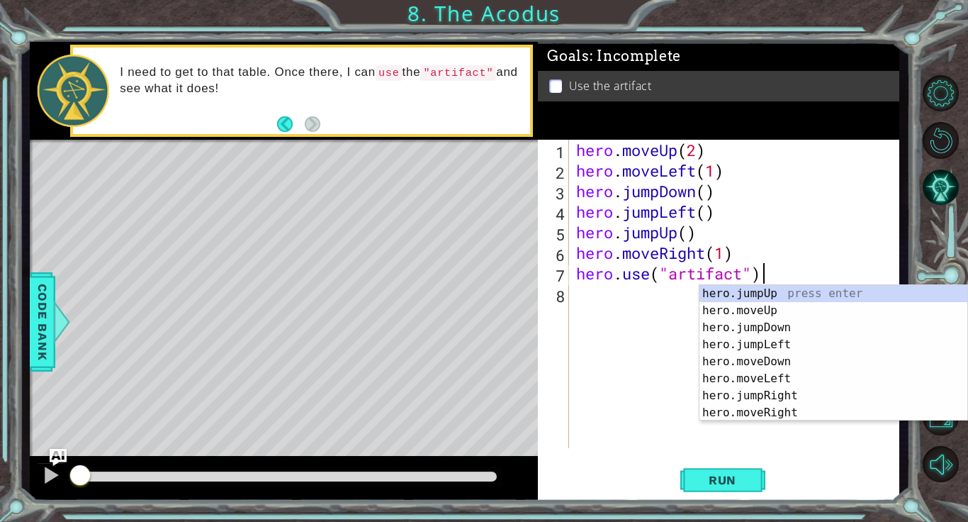
scroll to position [0, 0]
type textarea "hero.use("artifact")"
click at [721, 468] on button "Run" at bounding box center [722, 480] width 85 height 36
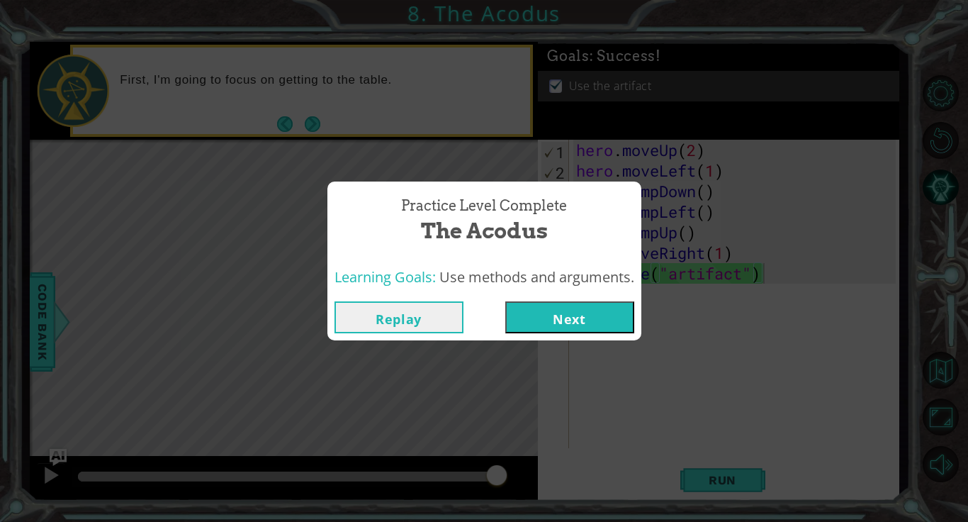
click at [582, 323] on button "Next" at bounding box center [569, 317] width 129 height 32
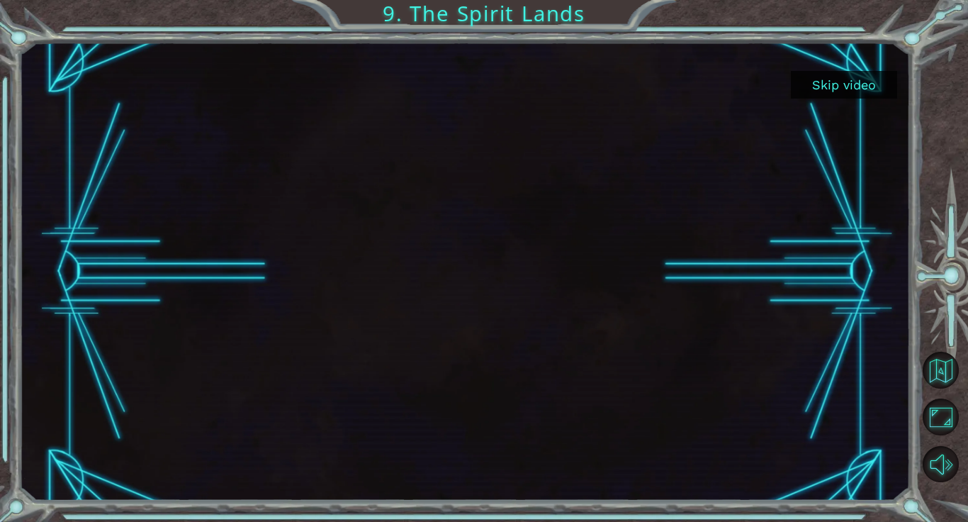
click at [851, 83] on button "Skip video" at bounding box center [844, 85] width 106 height 28
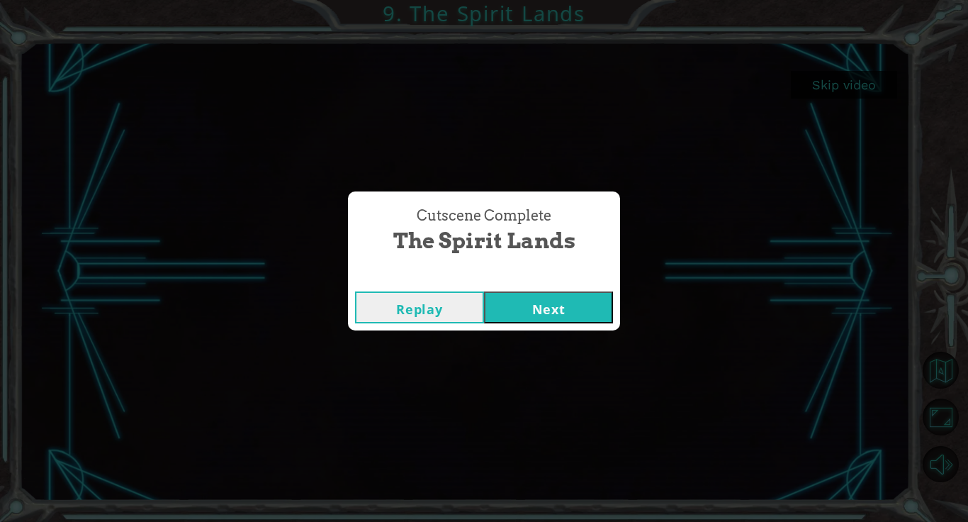
click at [587, 286] on div "Replay Next" at bounding box center [484, 307] width 272 height 46
click at [587, 298] on button "Next" at bounding box center [548, 307] width 129 height 32
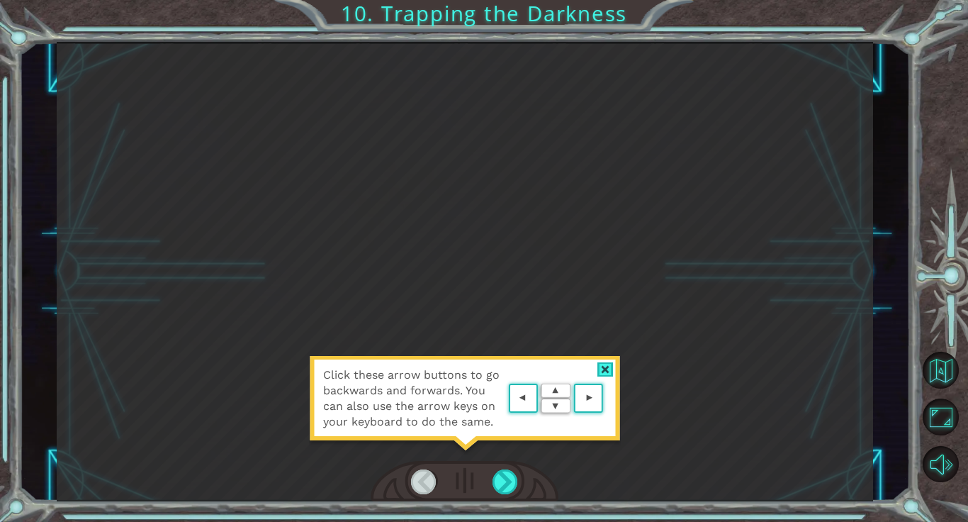
click at [599, 370] on div at bounding box center [605, 369] width 16 height 15
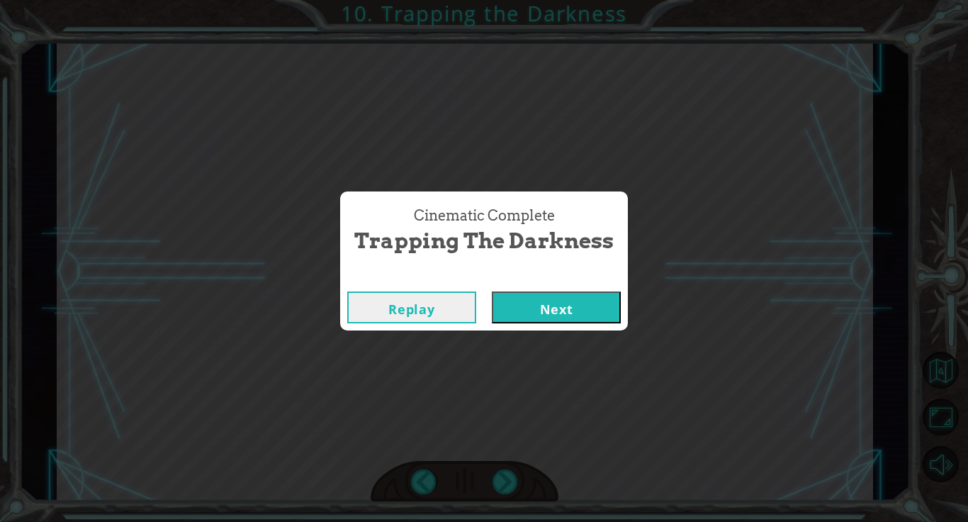
click at [563, 298] on button "Next" at bounding box center [556, 307] width 129 height 32
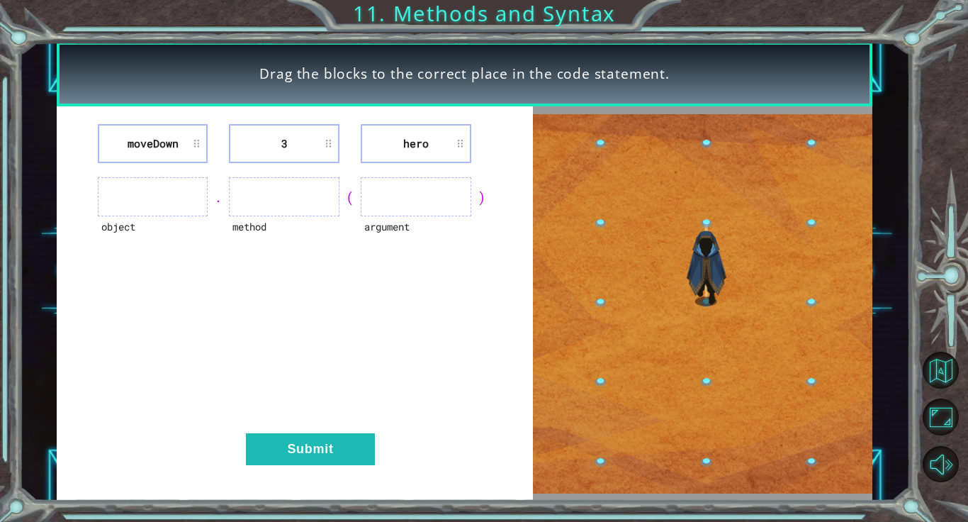
click at [152, 184] on ul at bounding box center [153, 196] width 111 height 39
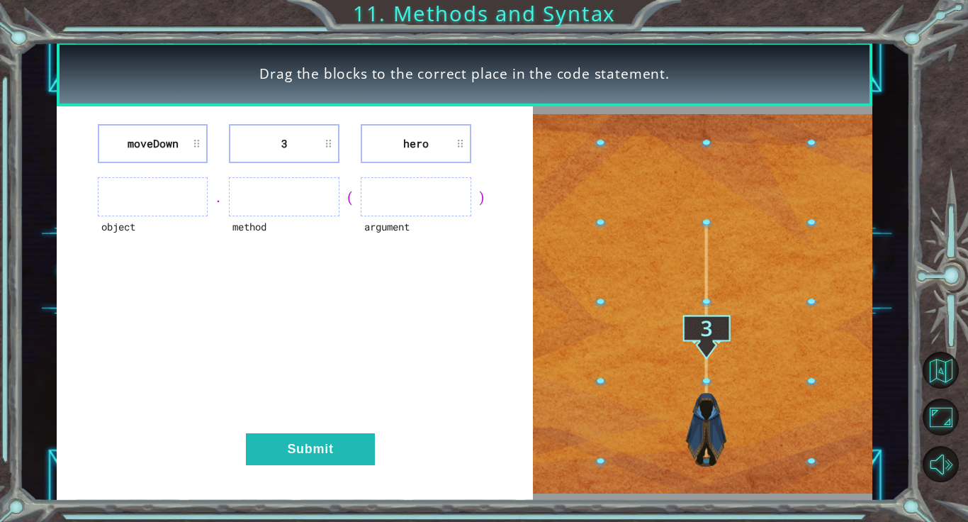
click at [153, 195] on ul at bounding box center [153, 196] width 111 height 39
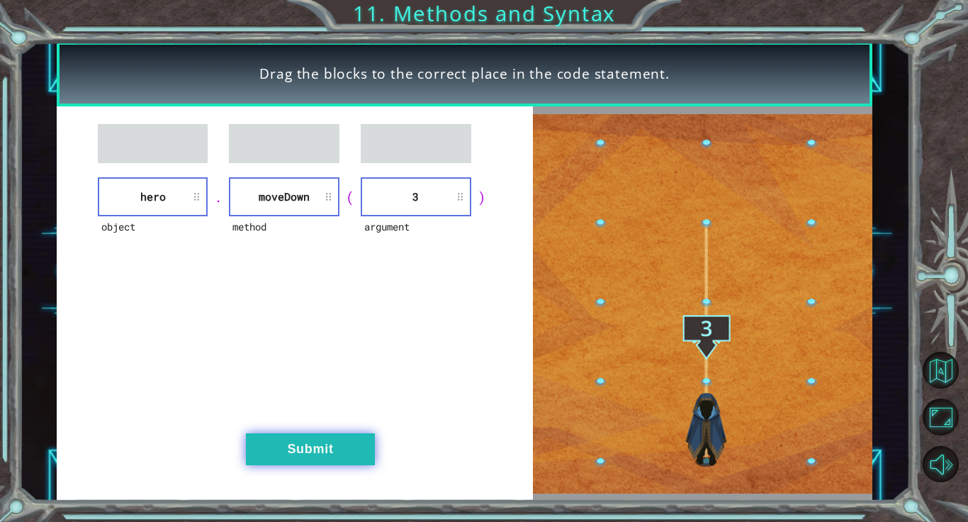
click at [341, 448] on button "Submit" at bounding box center [310, 449] width 129 height 32
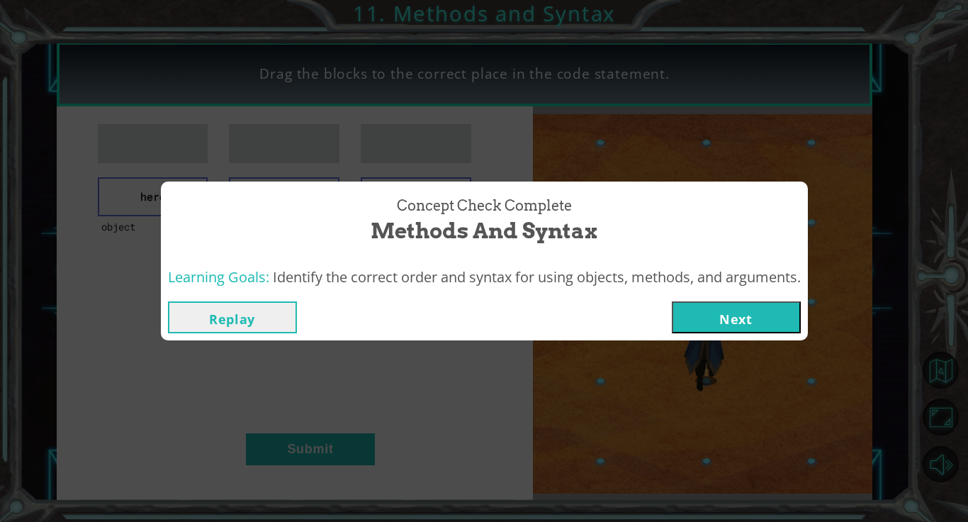
click at [777, 309] on button "Next" at bounding box center [736, 317] width 129 height 32
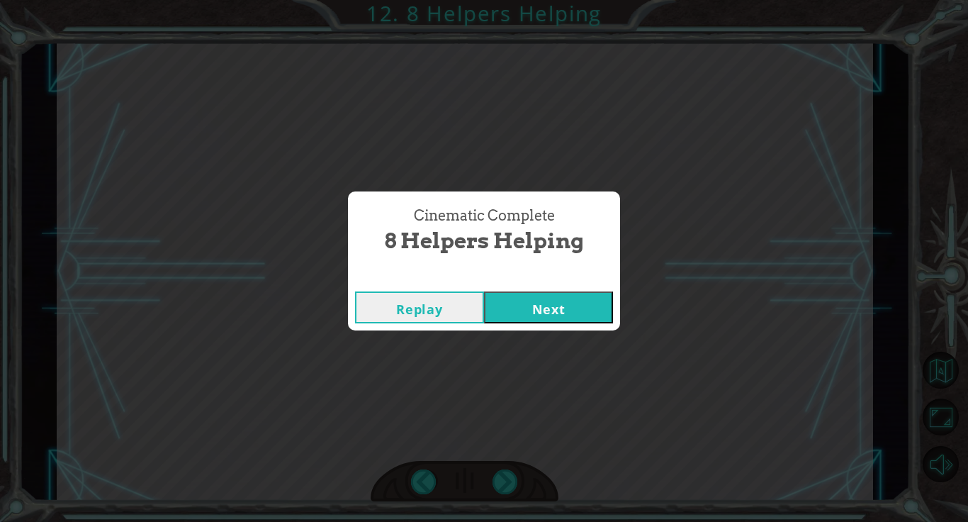
click at [576, 300] on button "Next" at bounding box center [548, 307] width 129 height 32
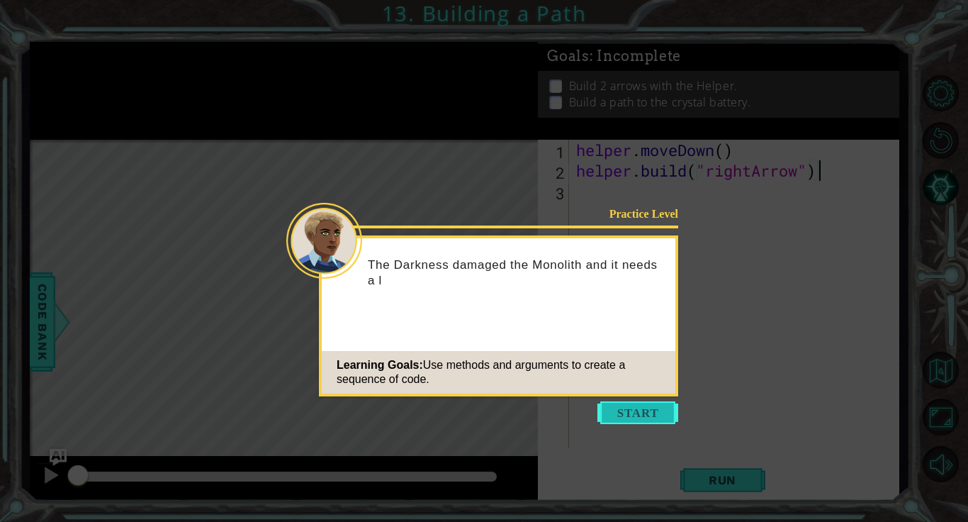
click at [655, 407] on button "Start" at bounding box center [637, 412] width 81 height 23
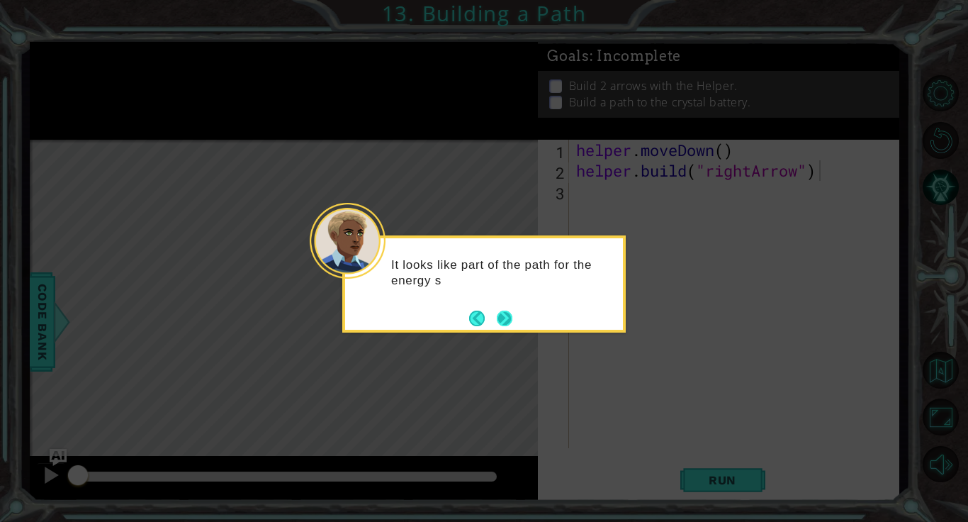
click at [498, 305] on div "It looks like part of the path for the energy s" at bounding box center [484, 280] width 278 height 72
click at [501, 310] on button "Next" at bounding box center [505, 318] width 16 height 16
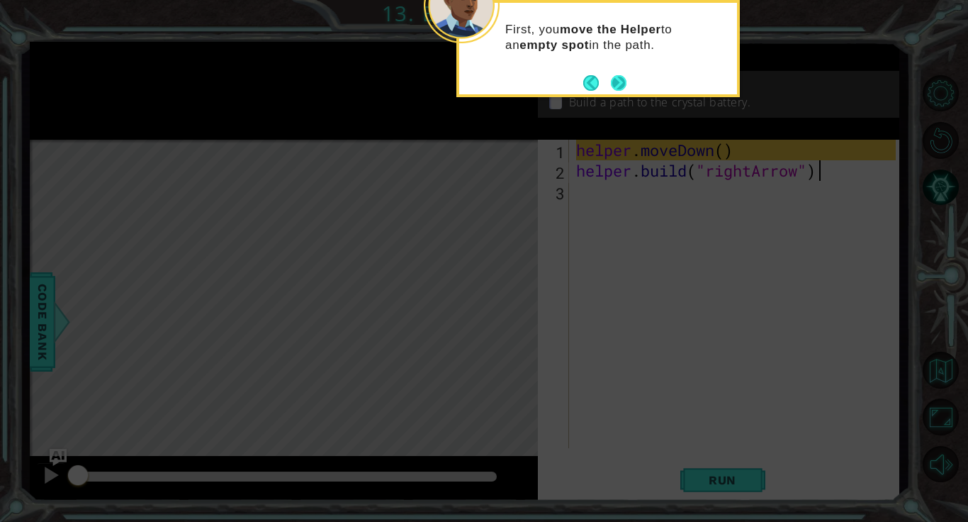
click at [616, 79] on button "Next" at bounding box center [619, 83] width 16 height 16
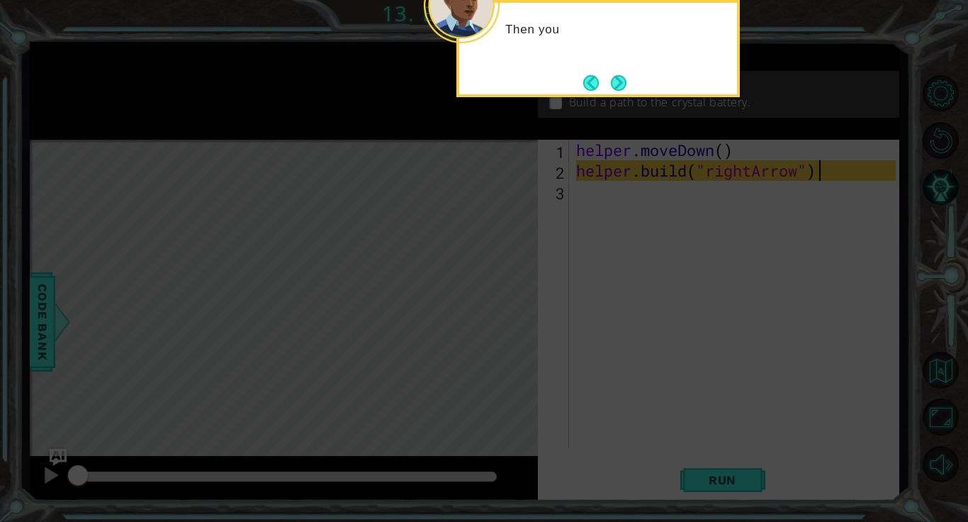
click at [616, 79] on button "Next" at bounding box center [619, 83] width 16 height 16
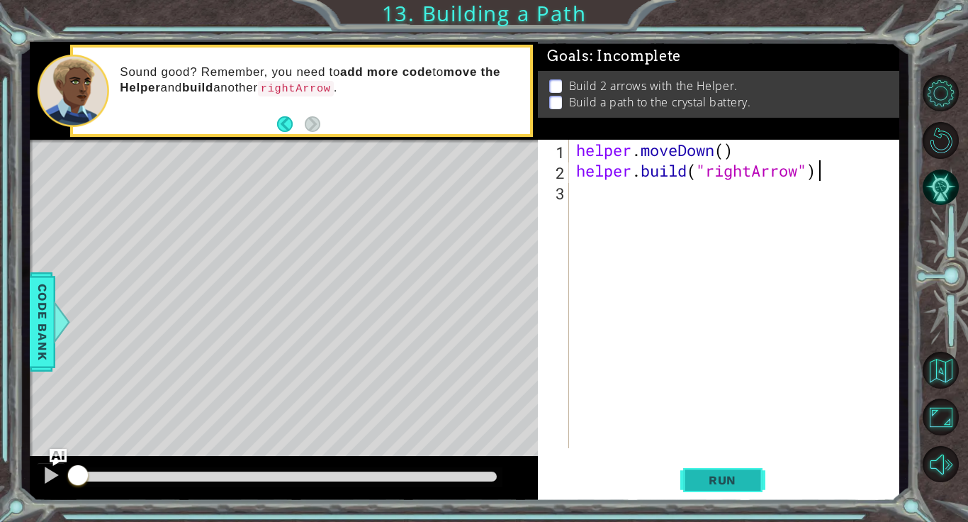
click at [709, 467] on button "Run" at bounding box center [722, 480] width 85 height 36
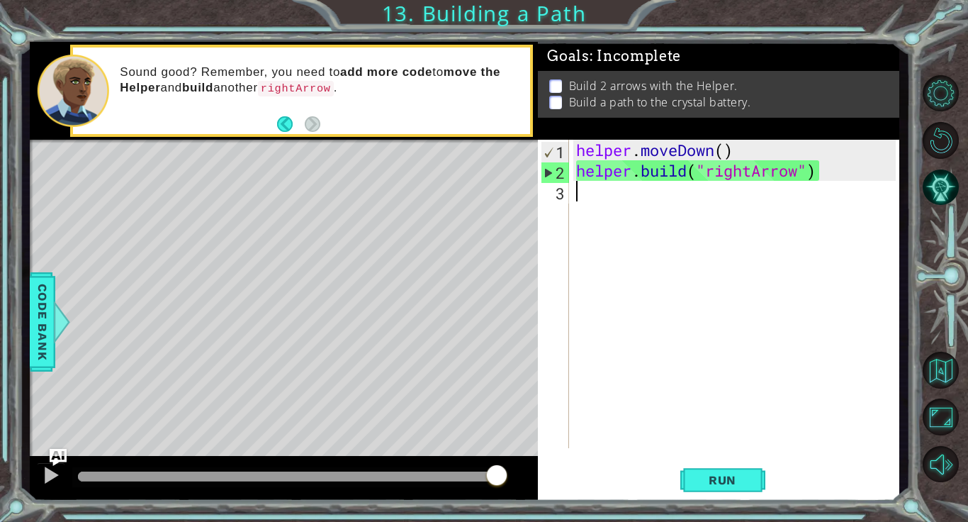
click at [708, 217] on div "helper . moveDown ( ) helper . build ( "rightArrow" )" at bounding box center [737, 314] width 329 height 349
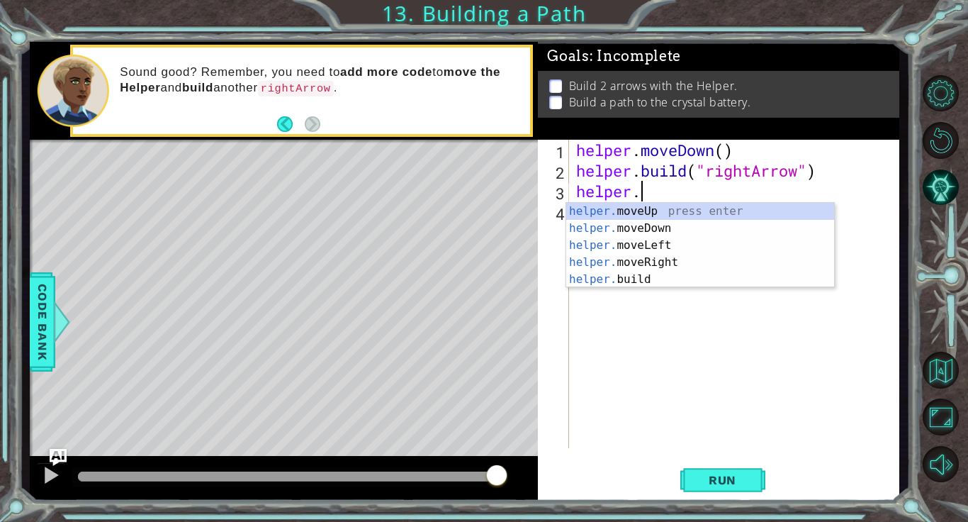
scroll to position [0, 3]
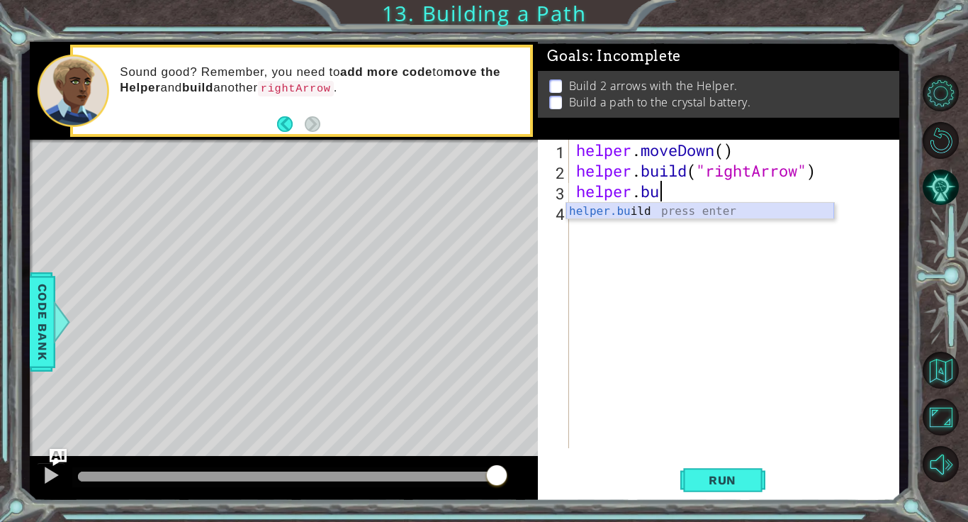
click at [682, 208] on div "helper.bu ild press enter" at bounding box center [700, 228] width 268 height 51
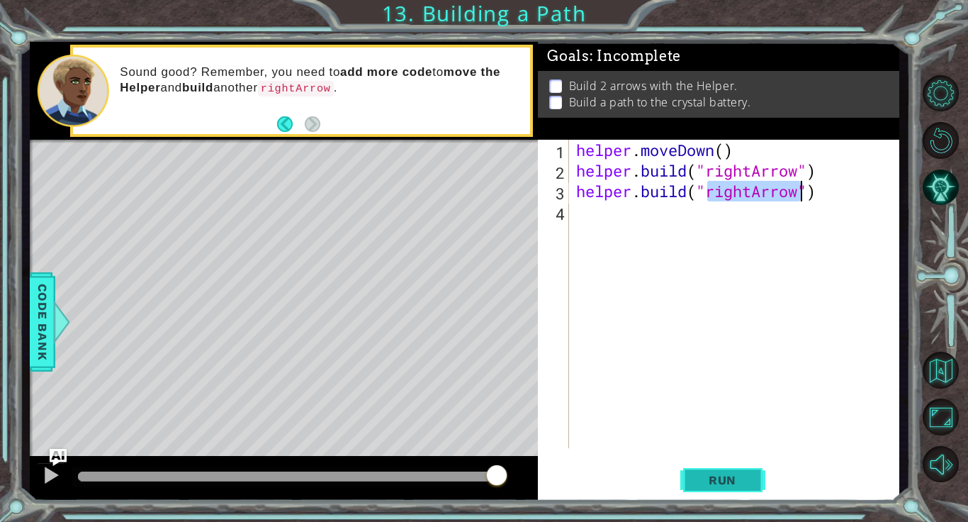
type textarea "helper.build("rightArrow")"
click at [706, 484] on span "Run" at bounding box center [722, 480] width 56 height 14
